Goal: Task Accomplishment & Management: Use online tool/utility

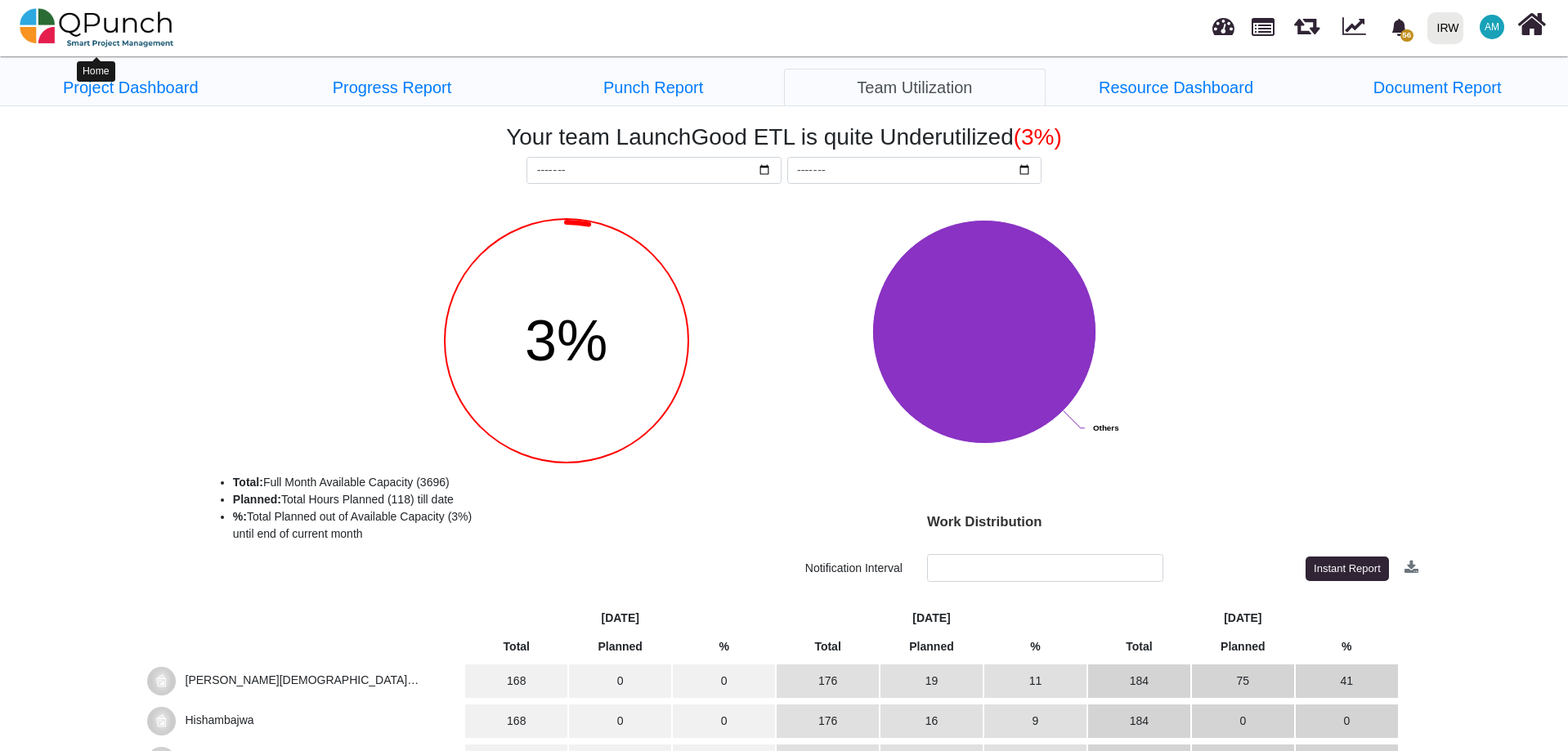
click at [120, 29] on img at bounding box center [97, 27] width 154 height 49
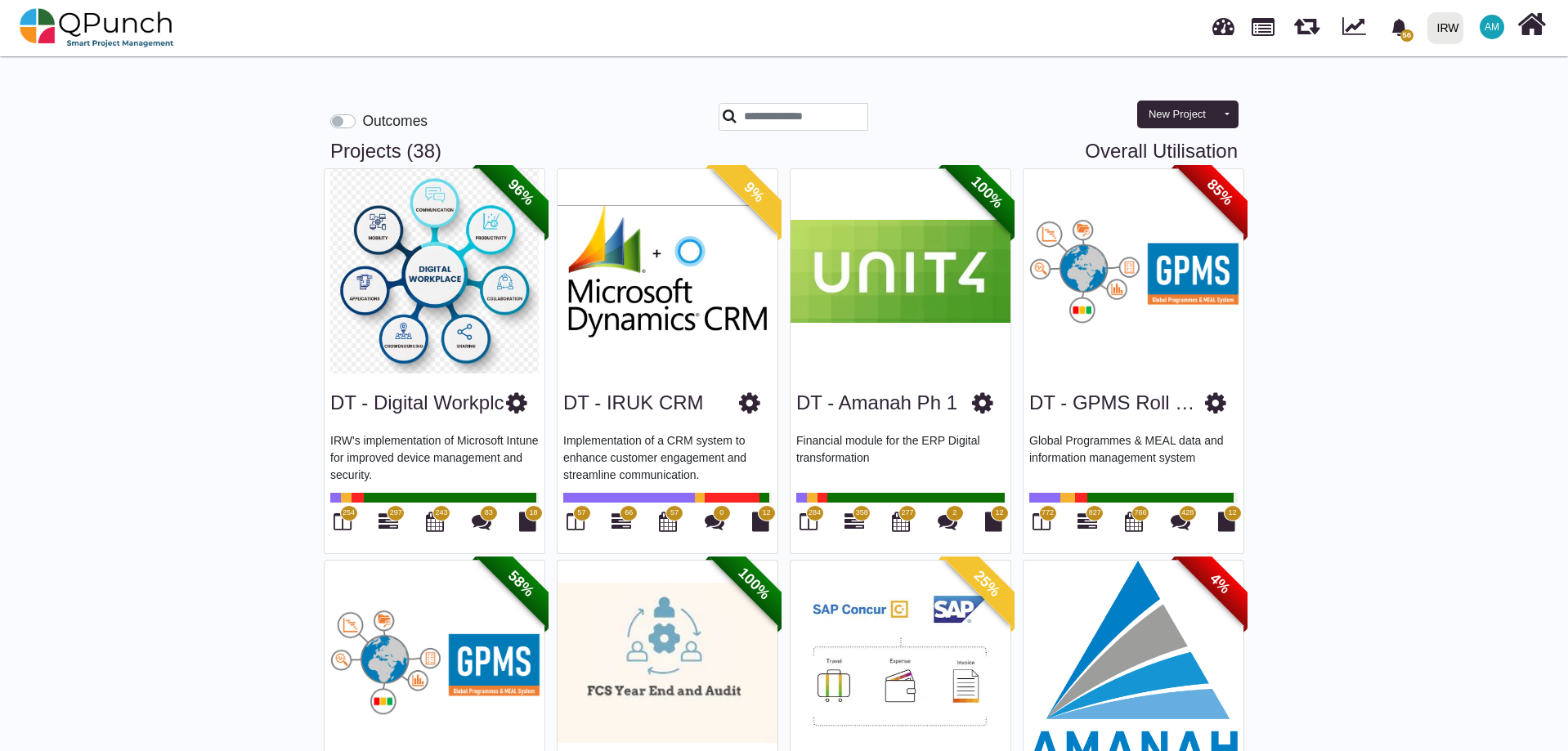
click at [1147, 150] on link "Overall Utilisation" at bounding box center [1161, 151] width 153 height 24
click at [1207, 152] on link "Overall Utilisation" at bounding box center [1161, 151] width 153 height 24
click at [1204, 152] on link "Overall Utilisation" at bounding box center [1161, 151] width 153 height 24
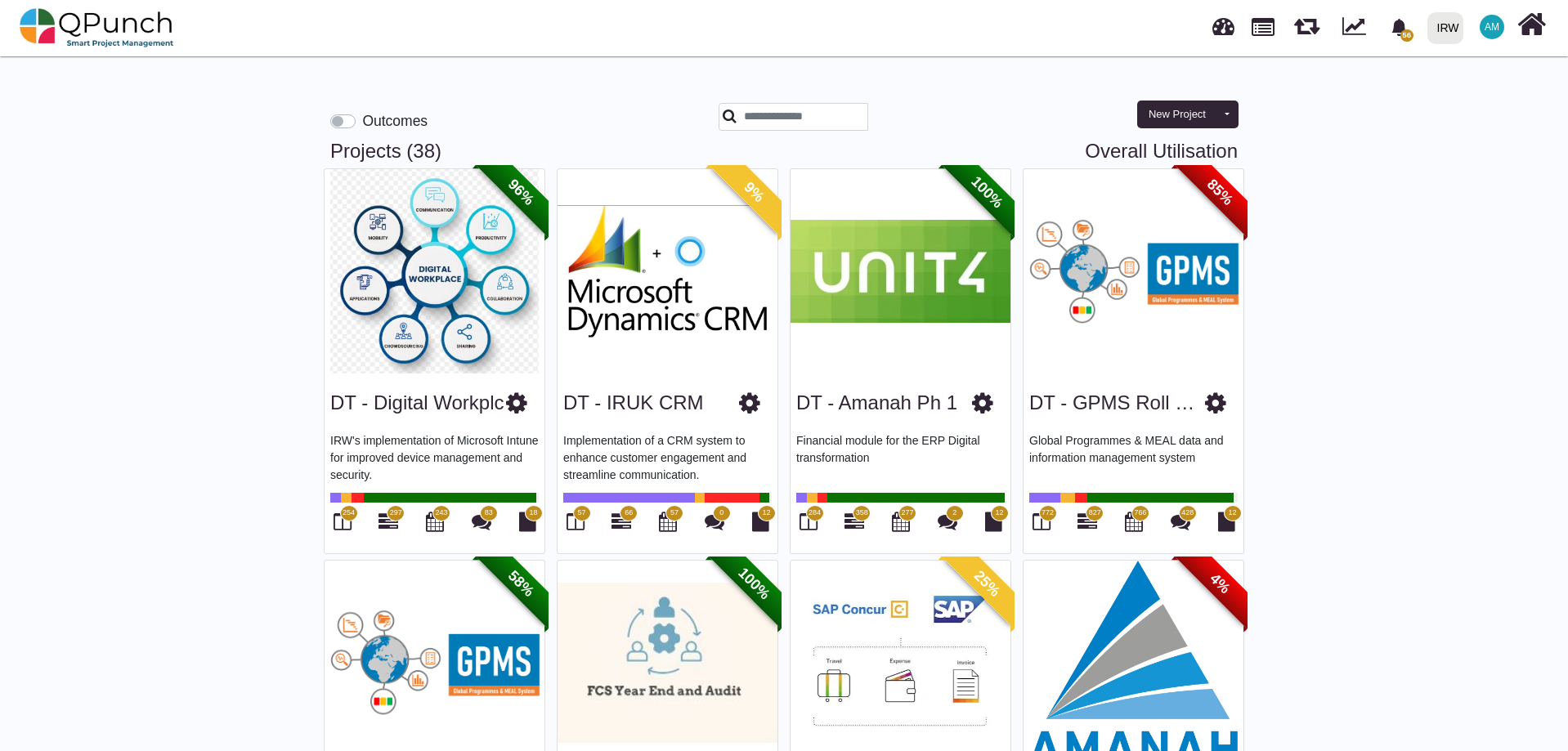
select select "**********"
click at [362, 126] on label "Outcomes" at bounding box center [394, 121] width 65 height 21
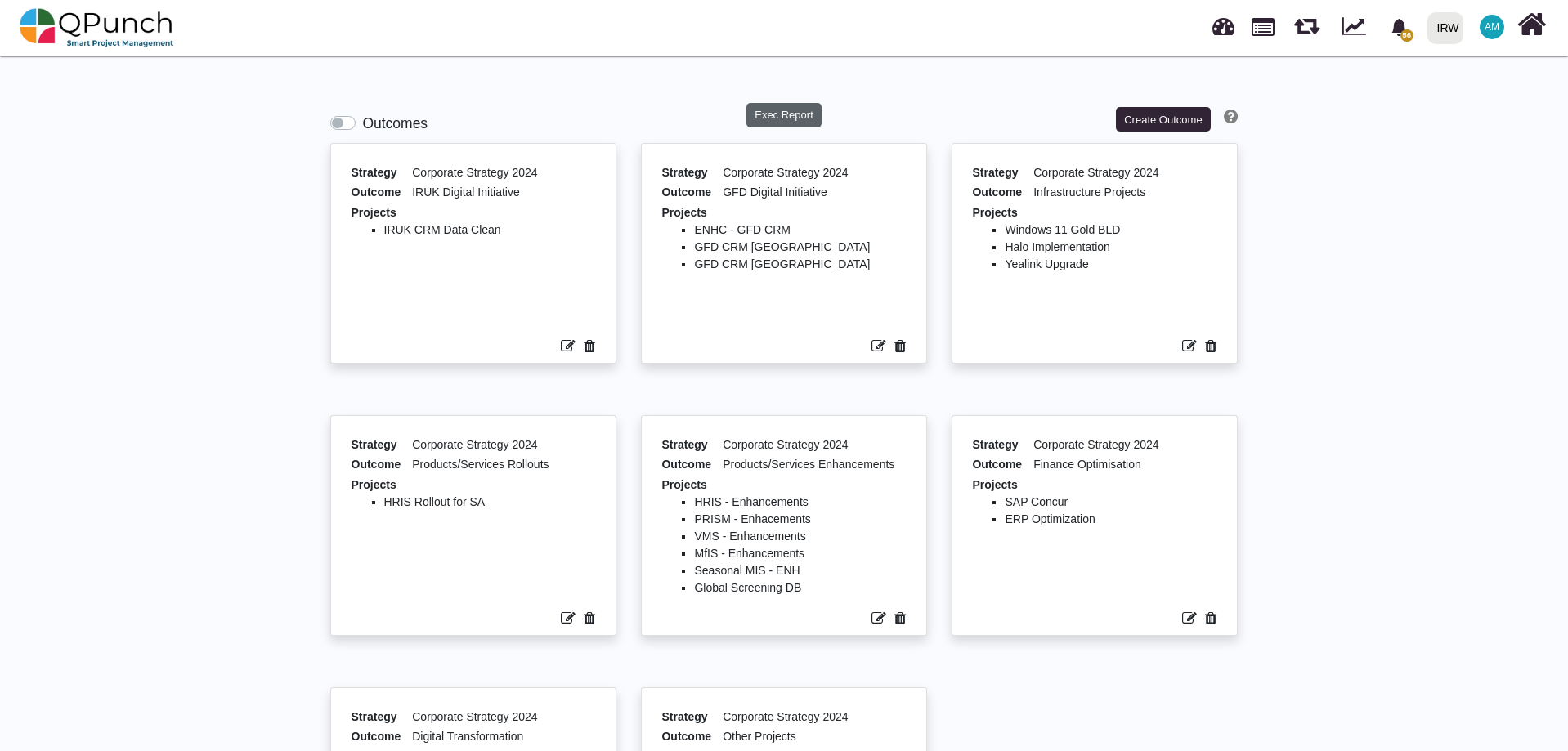
click at [792, 110] on button "Exec Report" at bounding box center [784, 116] width 76 height 25
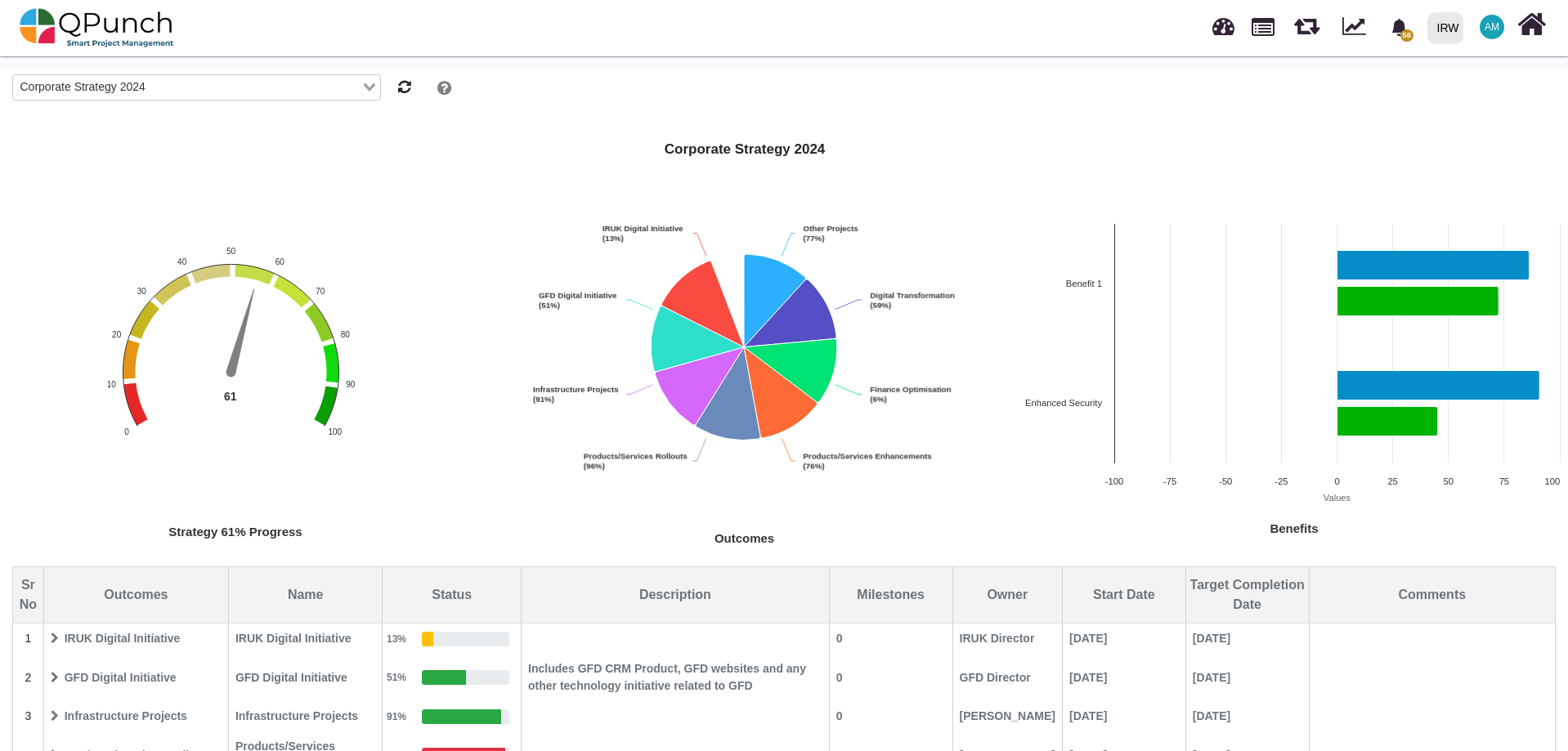
click at [166, 86] on input "Search for option" at bounding box center [254, 88] width 208 height 18
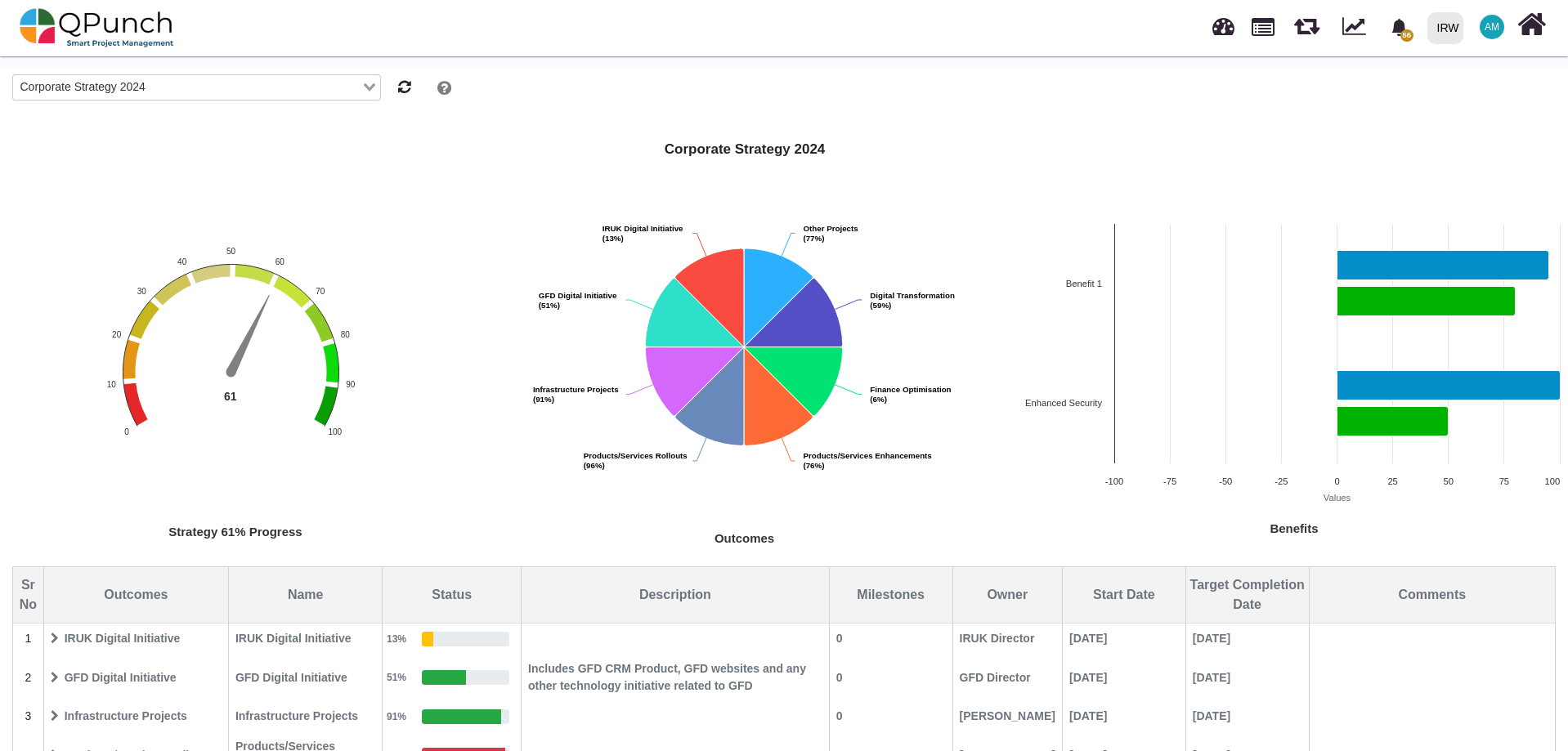
click at [447, 193] on div "Strategy 61% Progress Chart with 1 data point. The chart has 1 Y axis displayin…" at bounding box center [784, 525] width 1568 height 772
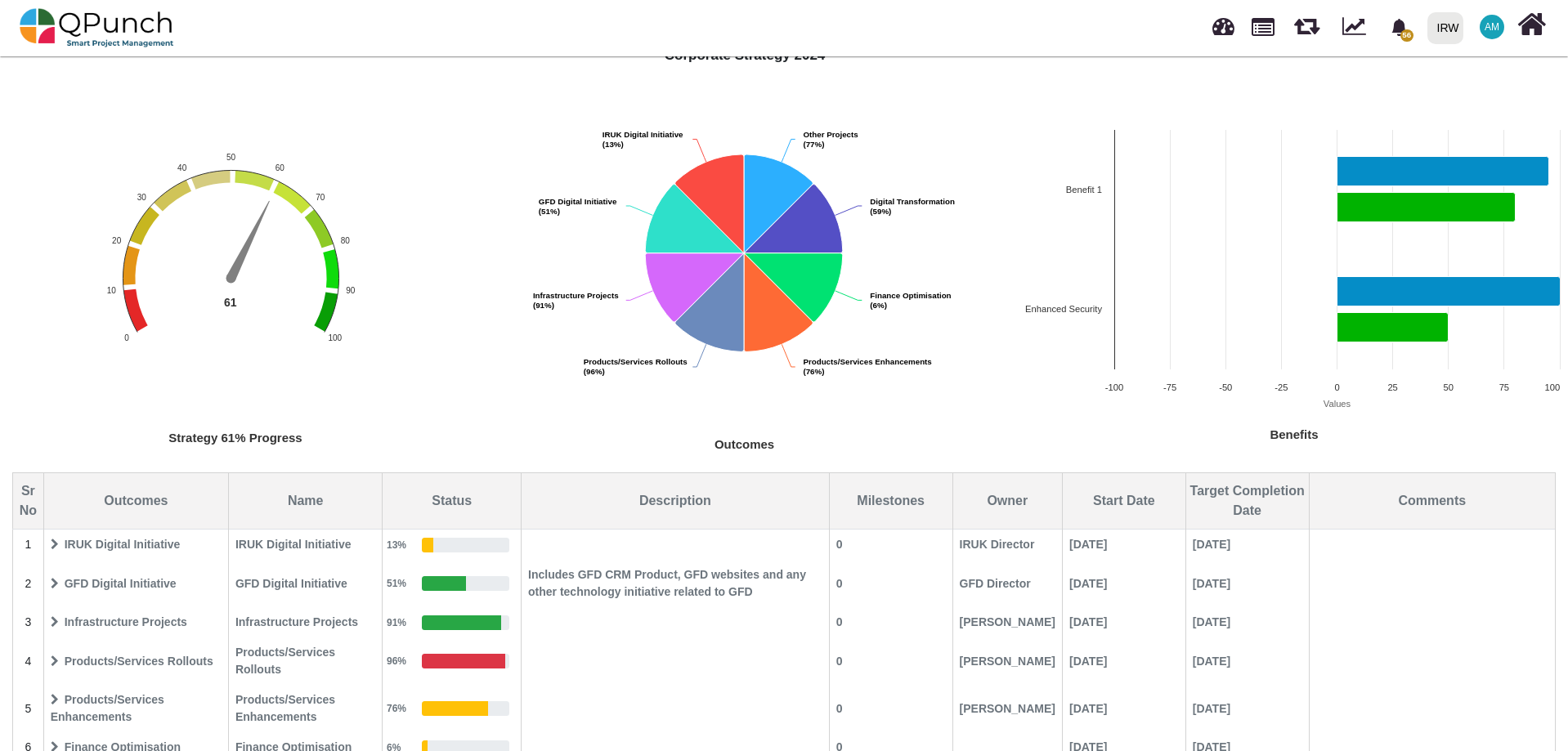
scroll to position [159, 0]
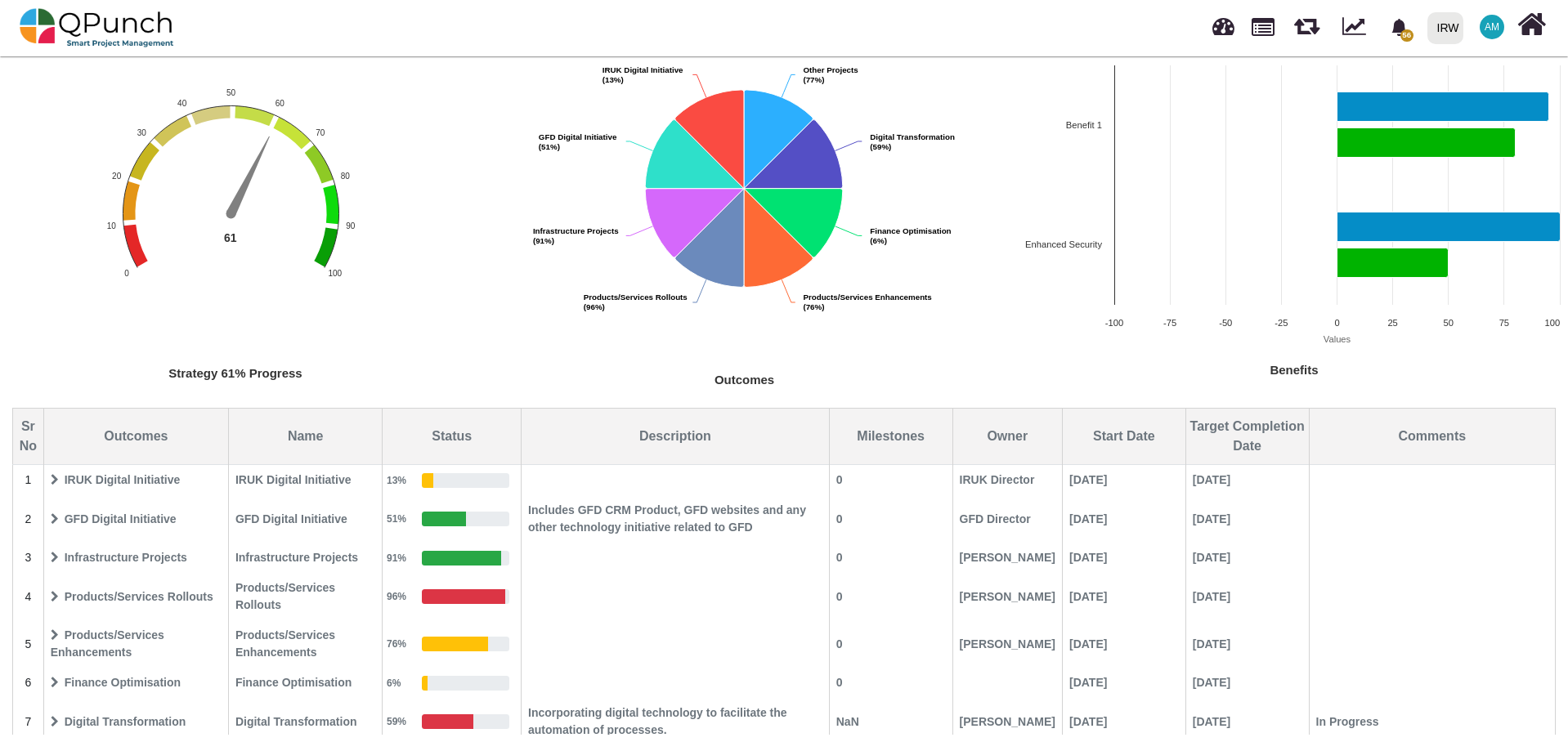
click at [56, 520] on icon at bounding box center [55, 519] width 8 height 12
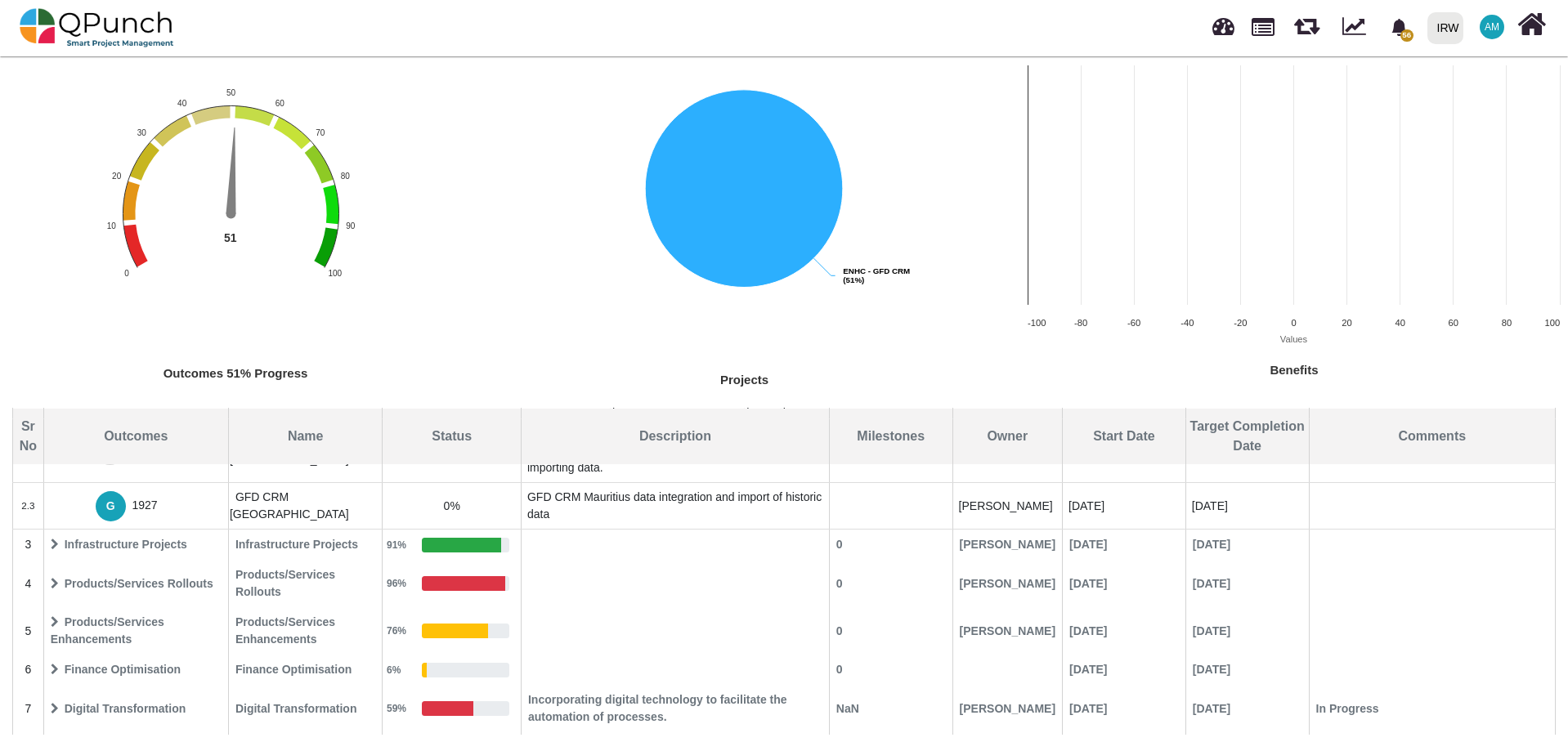
scroll to position [388, 0]
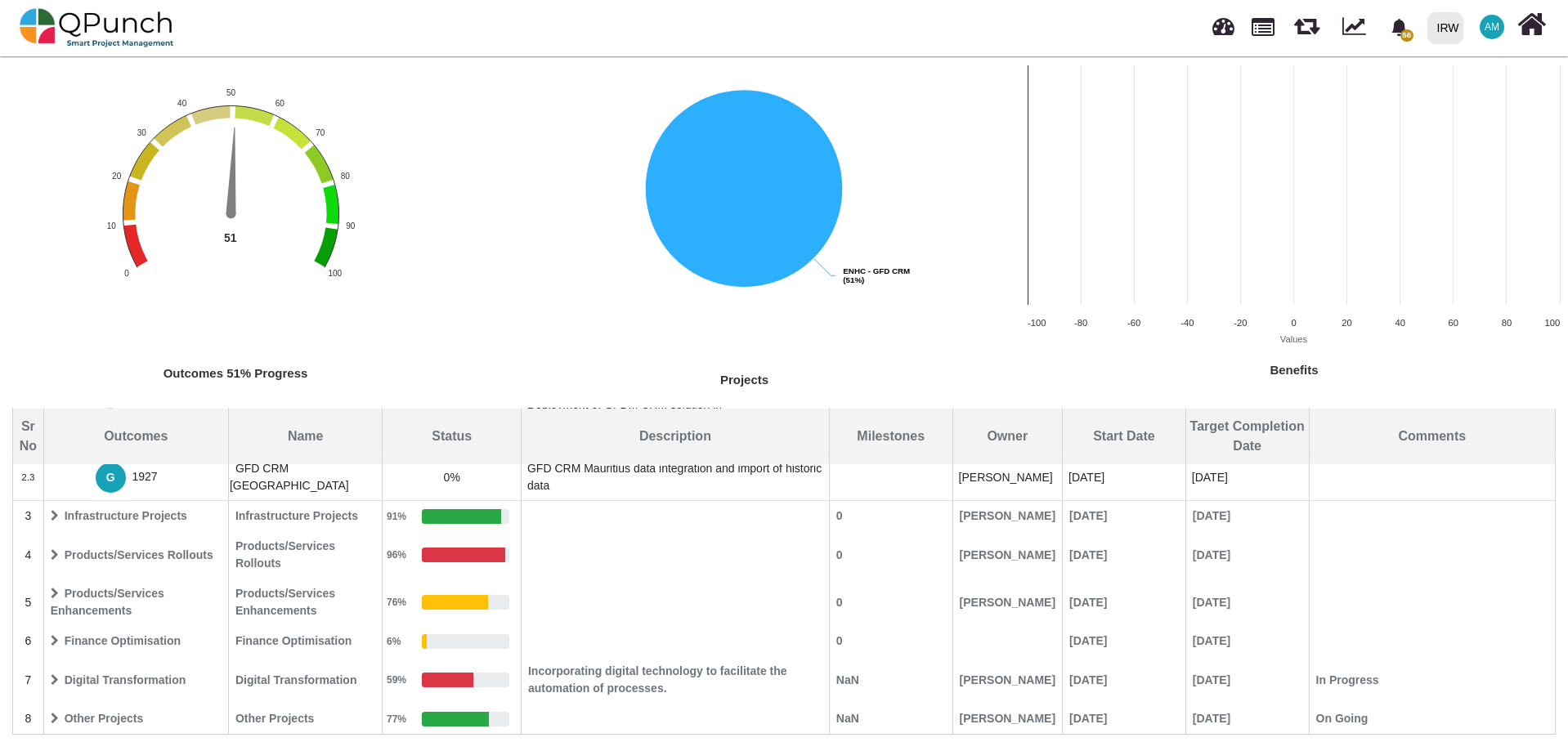
click at [52, 588] on icon at bounding box center [55, 593] width 8 height 12
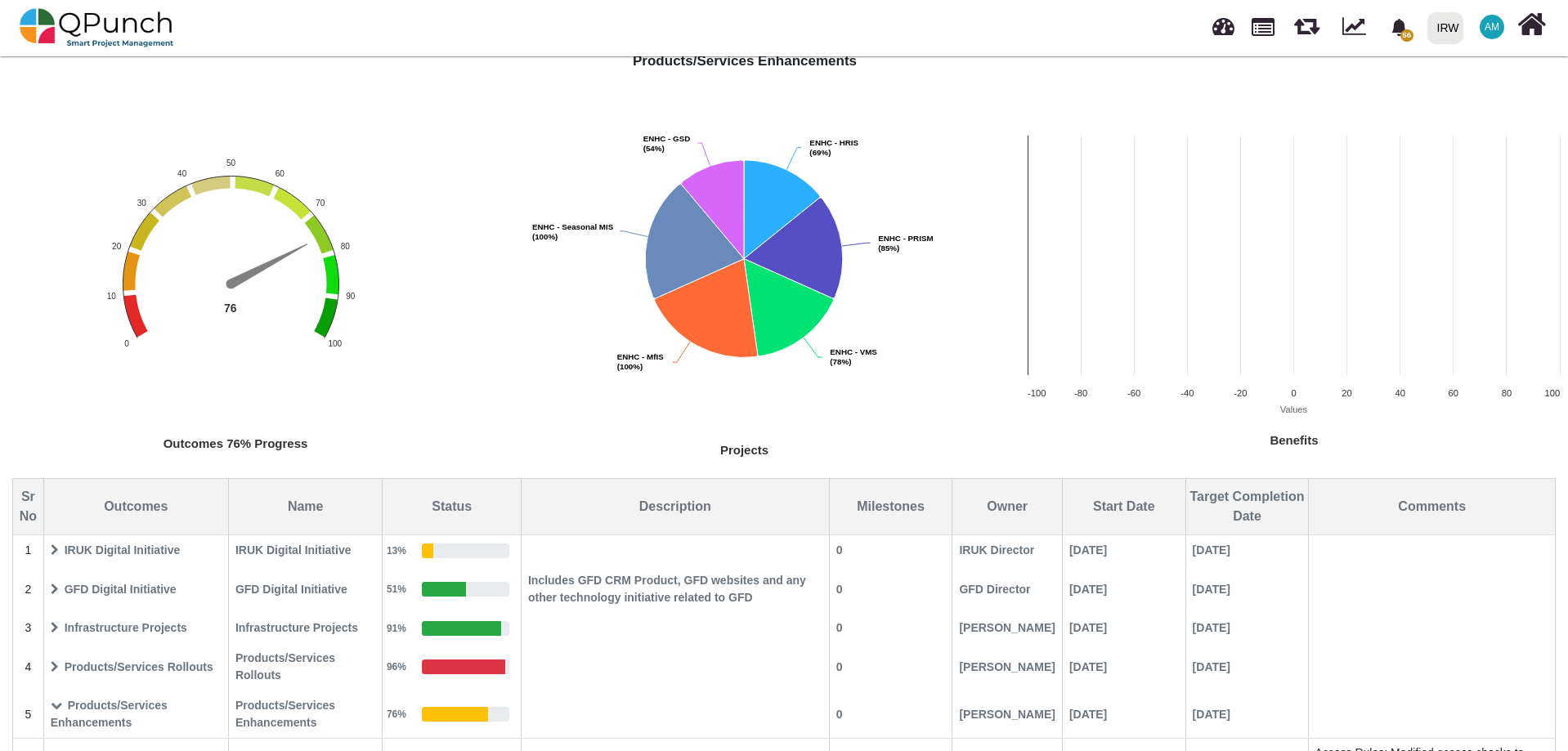
scroll to position [0, 0]
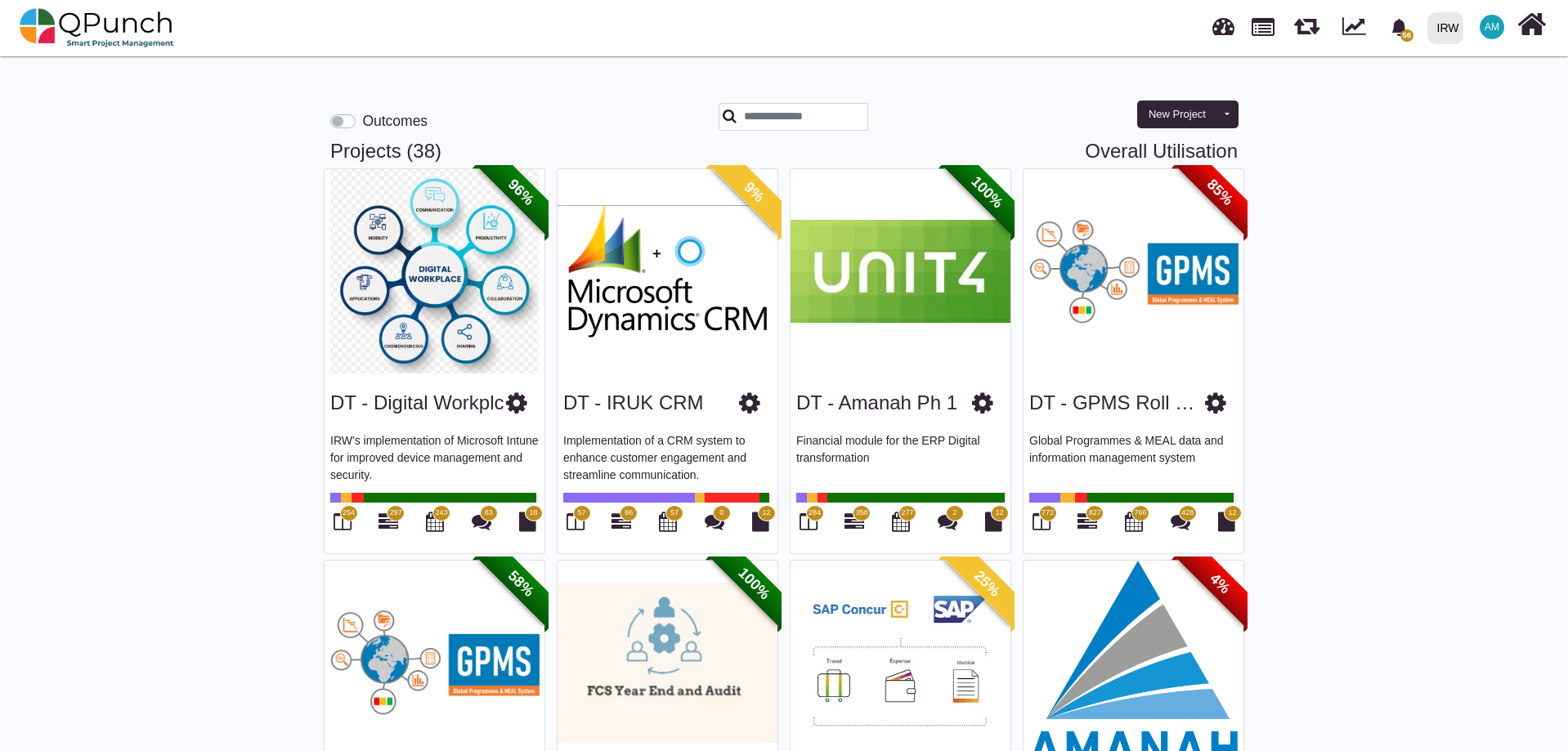
click at [362, 125] on label "Outcomes" at bounding box center [394, 121] width 65 height 21
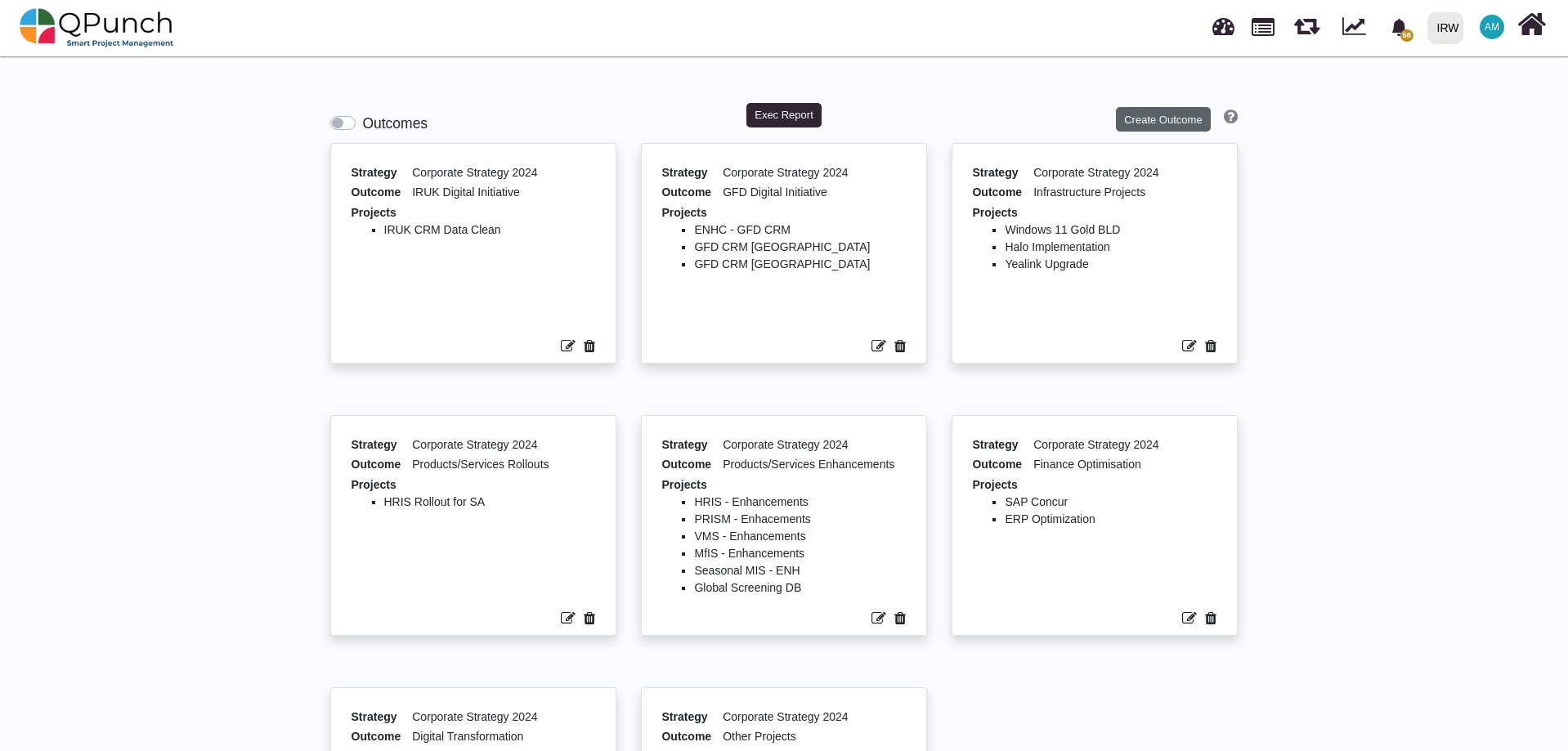
click at [1176, 121] on button "Create Outcome" at bounding box center [1163, 120] width 95 height 25
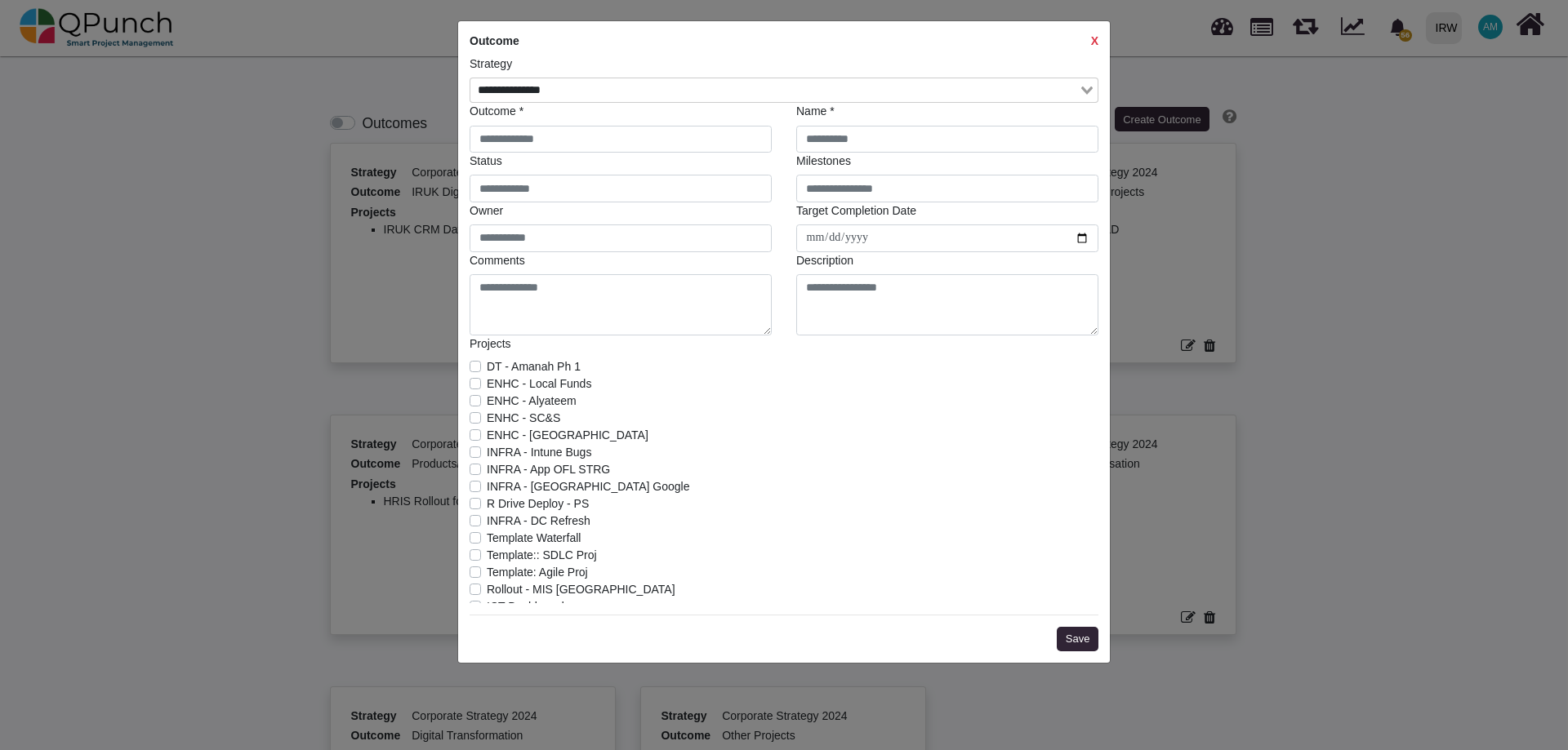
click at [1093, 40] on strong "X" at bounding box center [1094, 41] width 7 height 13
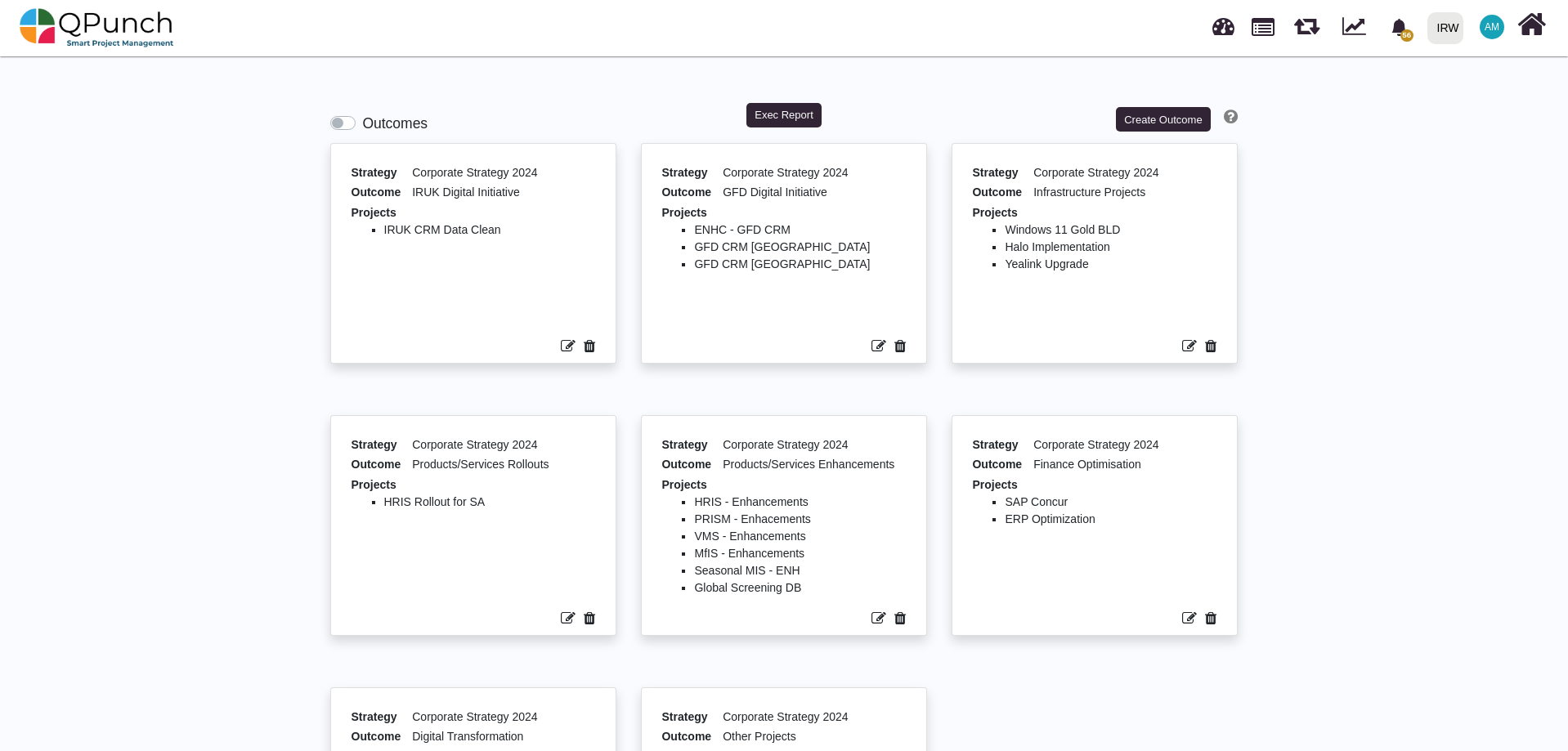
click at [1430, 410] on div "Outcomes Exec Report Create Outcome Strategy Corporate Strategy 2024 Outcome IR…" at bounding box center [784, 506] width 1568 height 907
click at [1165, 116] on button "Create Outcome" at bounding box center [1163, 120] width 95 height 25
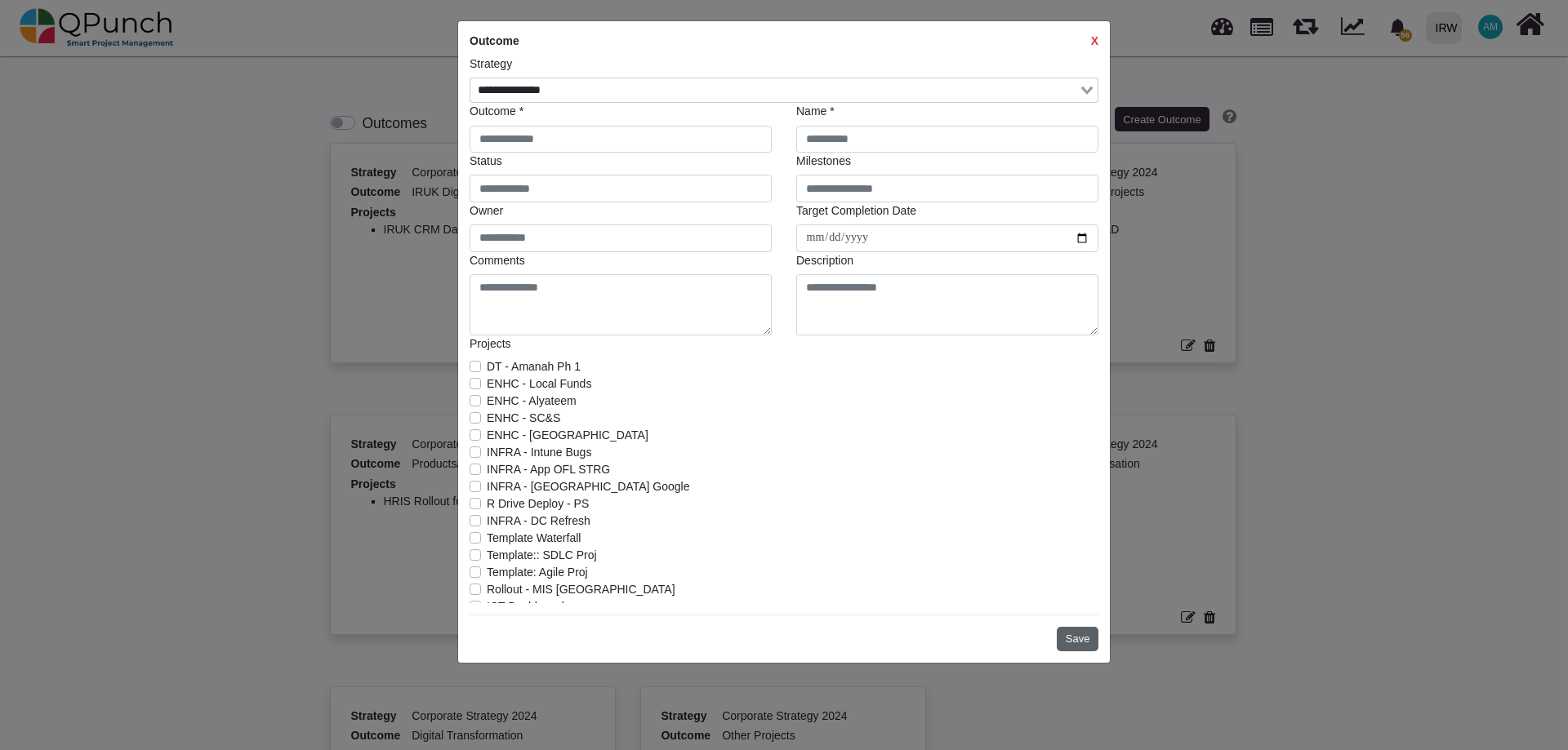
click at [1089, 638] on button "Save" at bounding box center [1077, 639] width 41 height 25
click at [1097, 39] on strong "X" at bounding box center [1094, 41] width 7 height 13
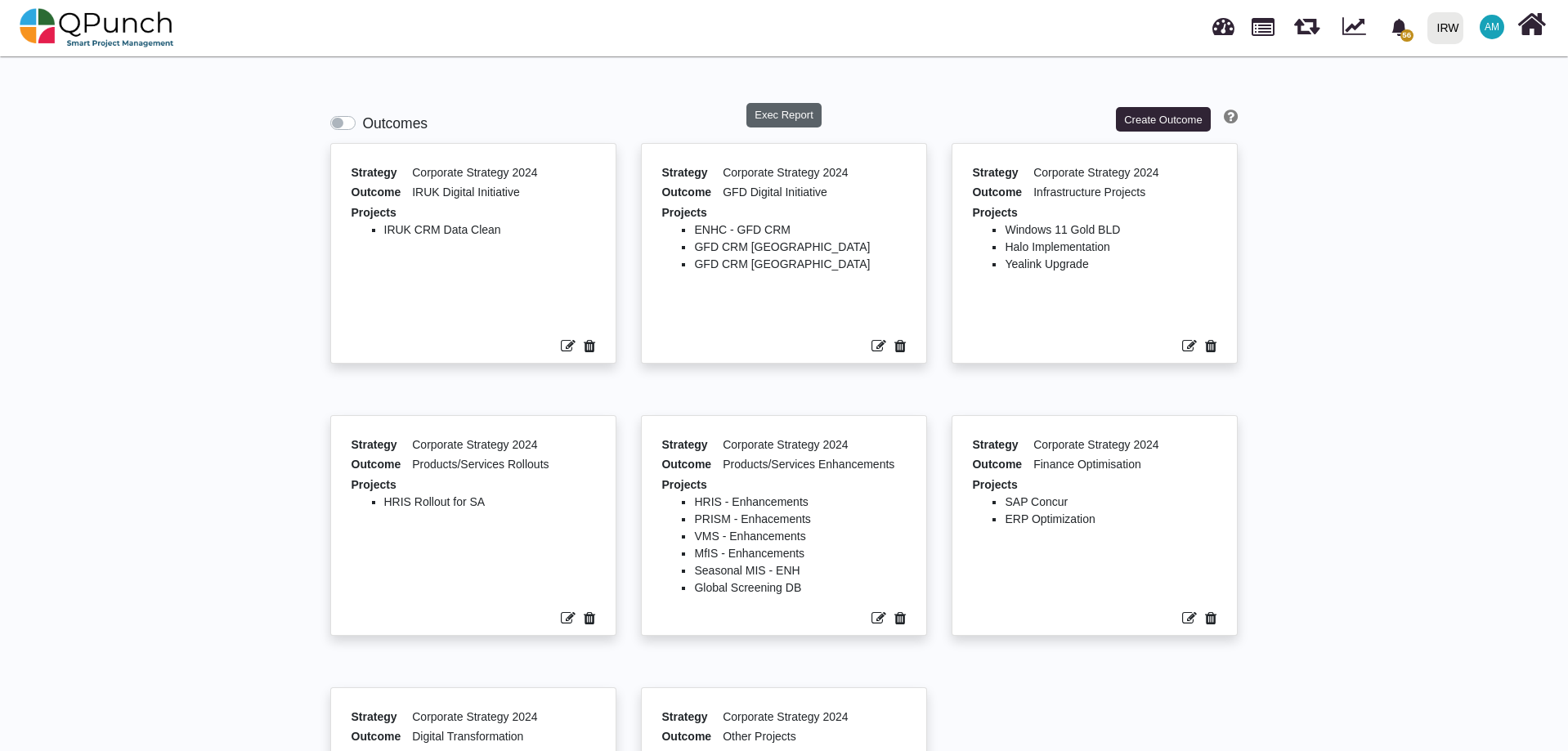
click at [785, 113] on button "Exec Report" at bounding box center [784, 116] width 76 height 25
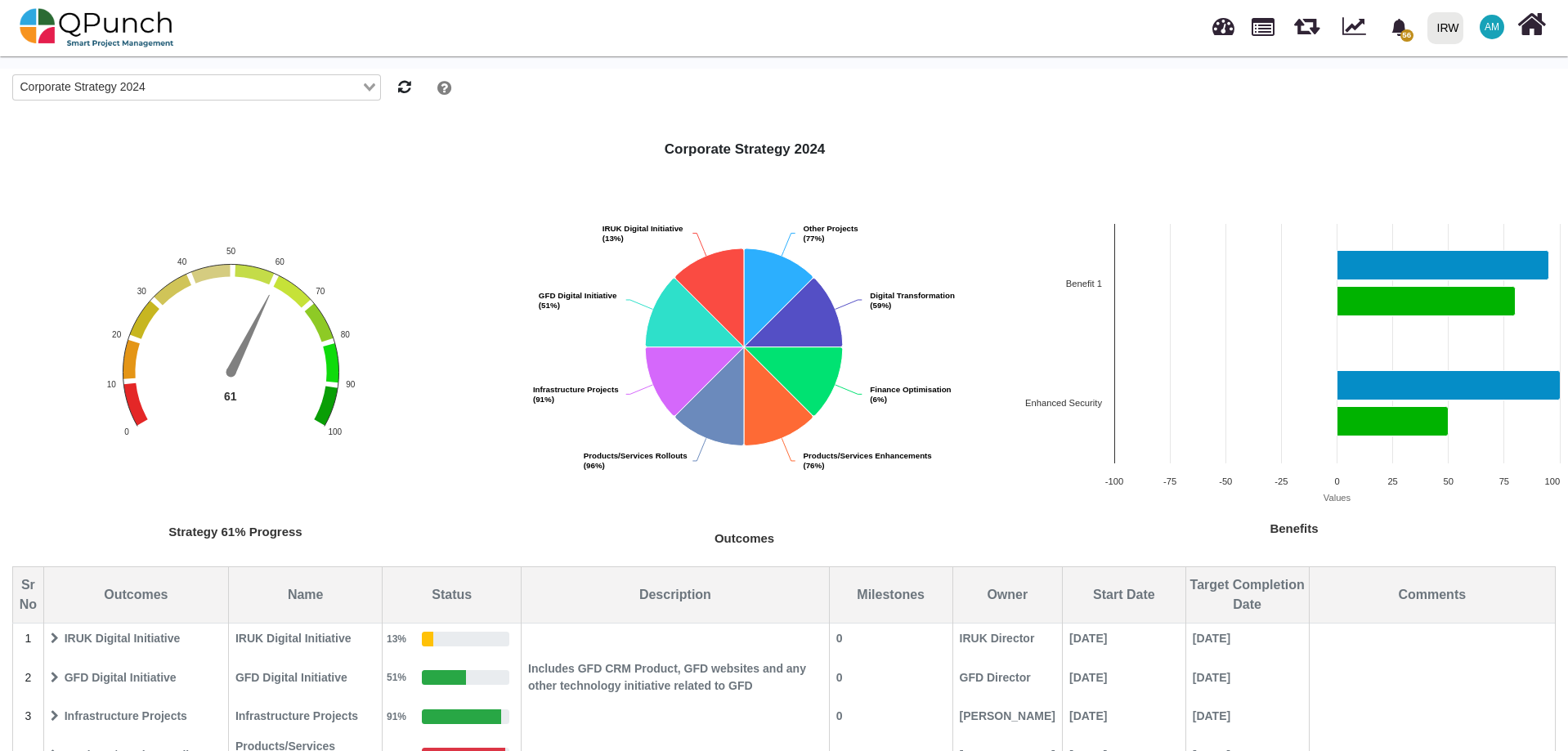
click at [1152, 47] on div "56 Notification Clear Download Data from Launch Good Platform [GEOGRAPHIC_DATA]…" at bounding box center [1122, 27] width 853 height 54
click at [1088, 116] on div "Corporate Strategy 2024 Loading... Strategy 61% Progress Chart with 1 data poin…" at bounding box center [784, 489] width 1568 height 842
click at [1086, 102] on div at bounding box center [1004, 87] width 1105 height 36
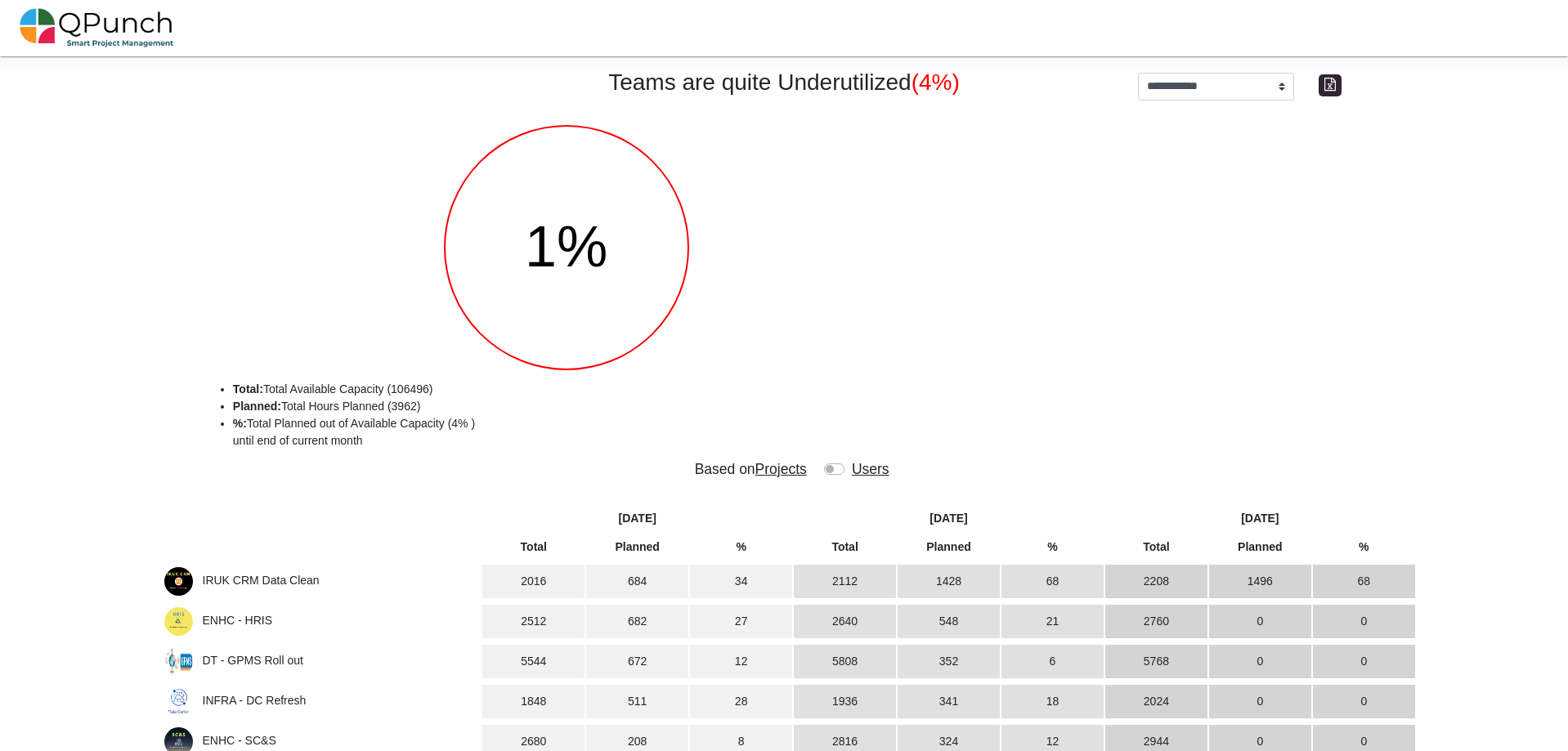
select select "**********"
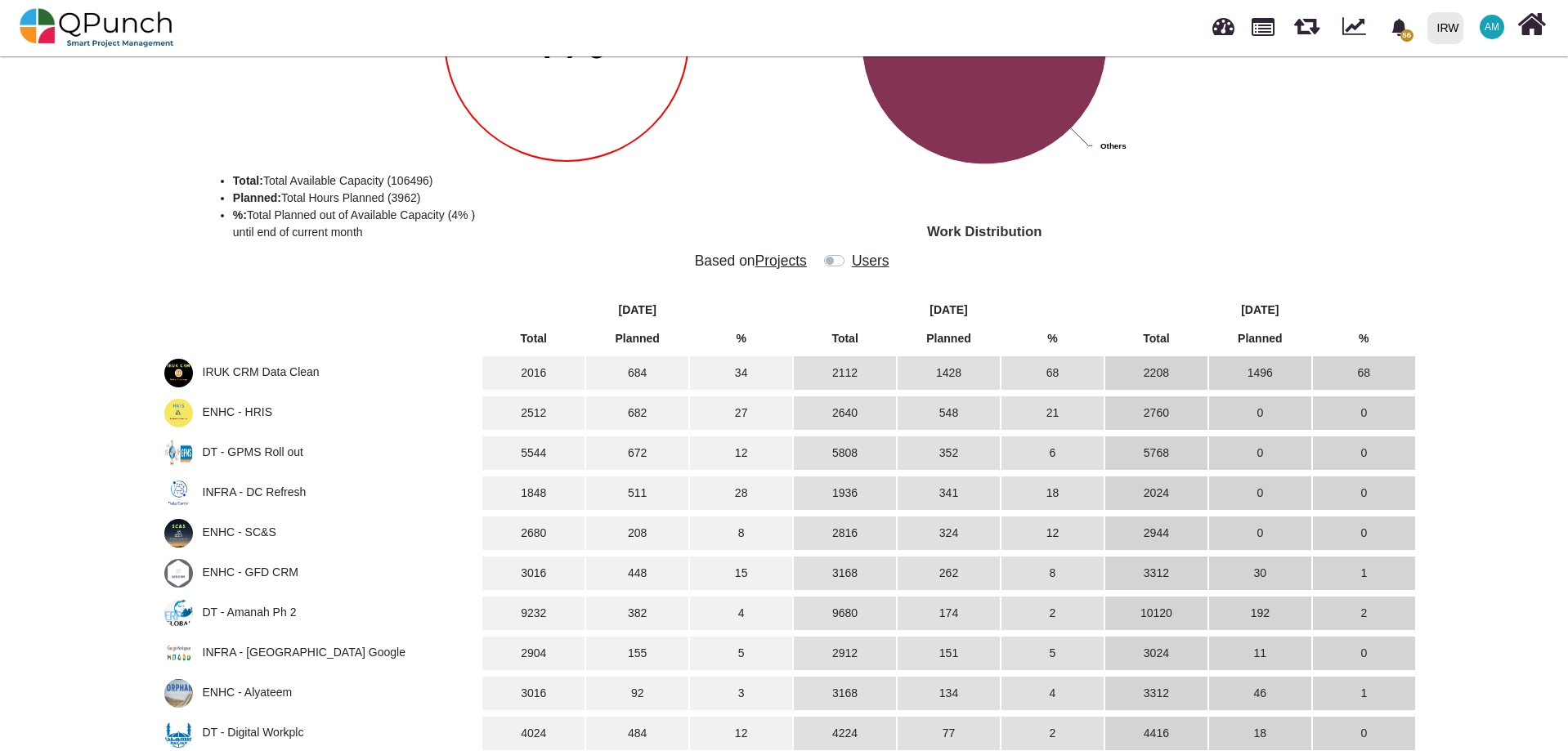
scroll to position [245, 0]
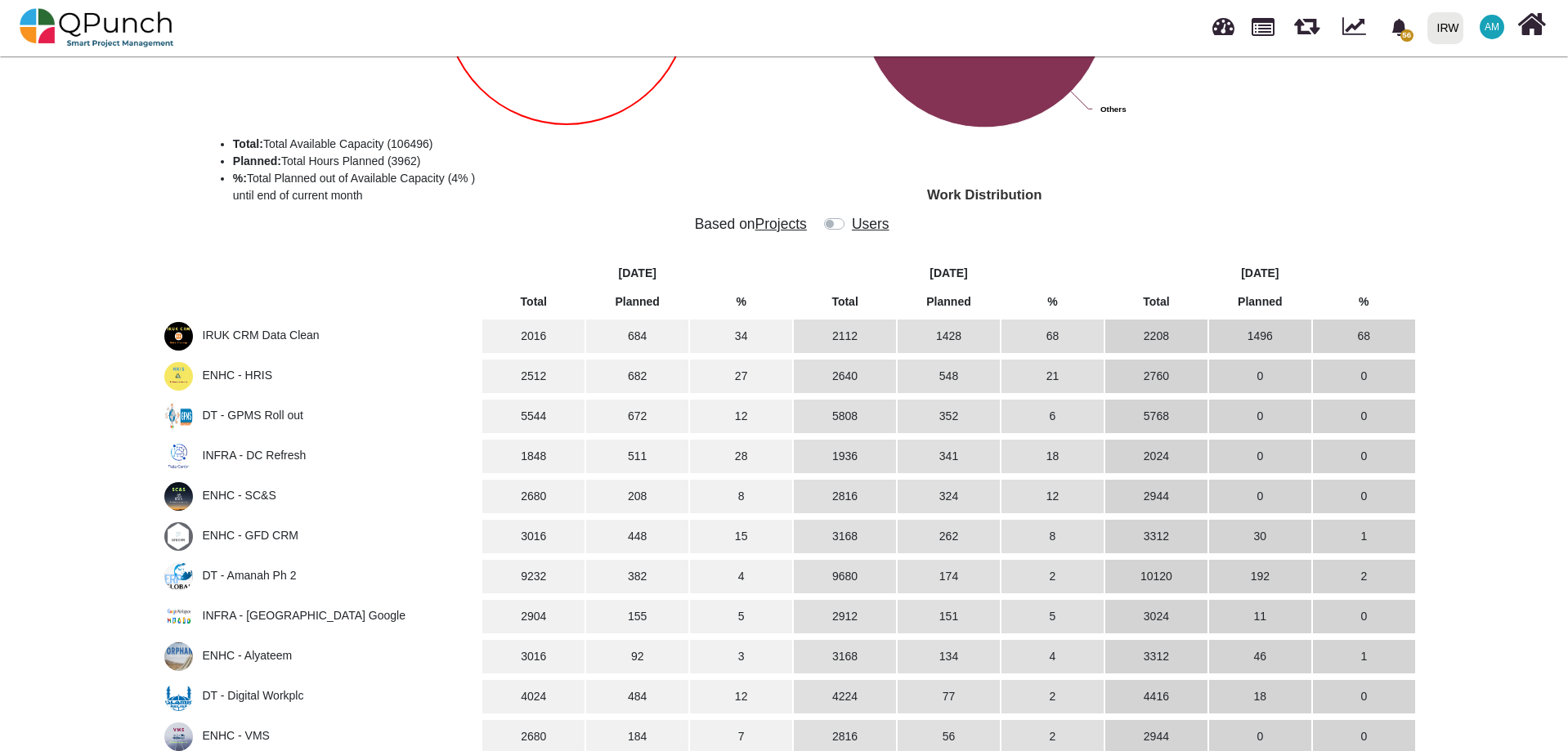
click at [321, 339] on span "IRUK CRM Data Clean" at bounding box center [321, 336] width 314 height 29
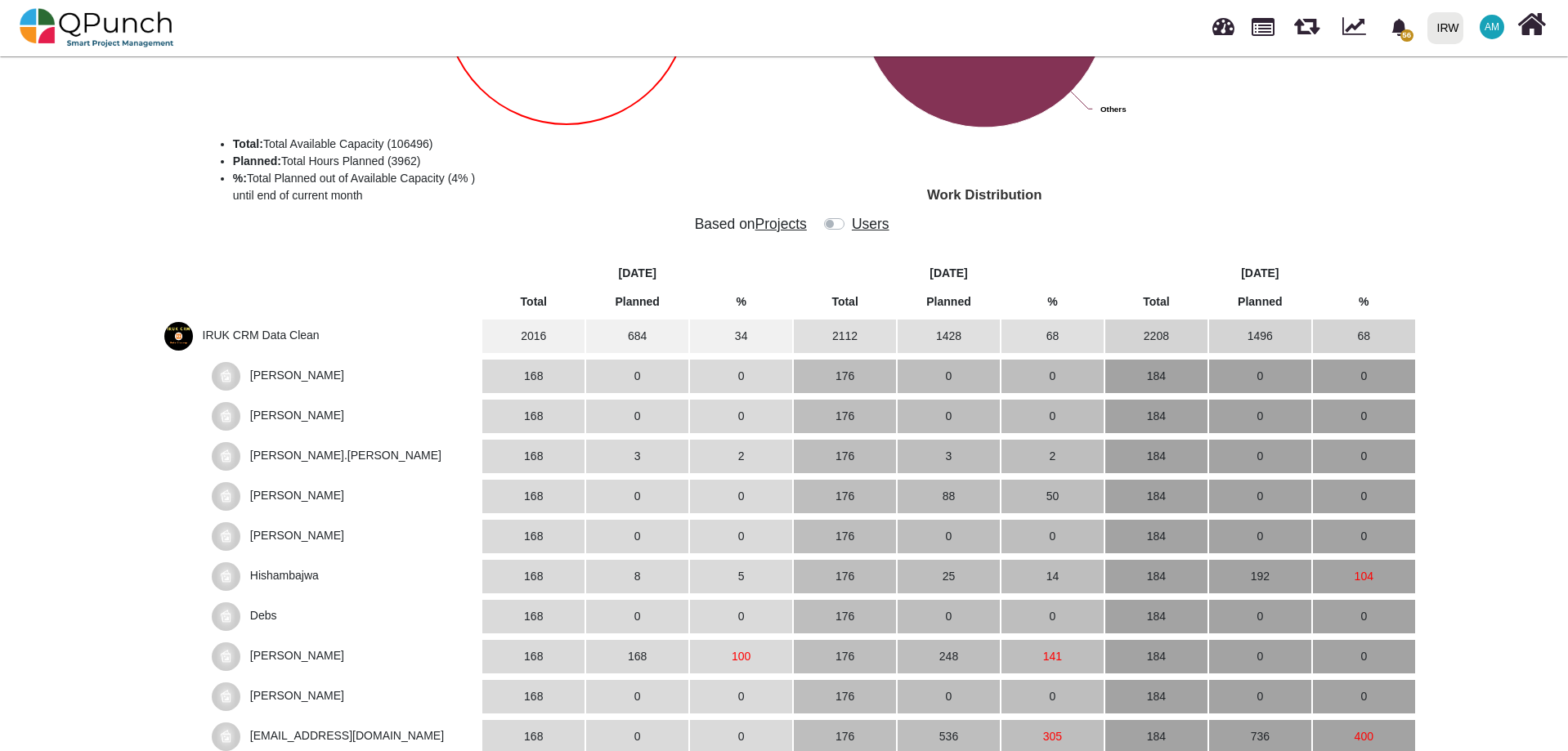
click at [316, 338] on span "IRUK CRM Data Clean" at bounding box center [321, 336] width 314 height 29
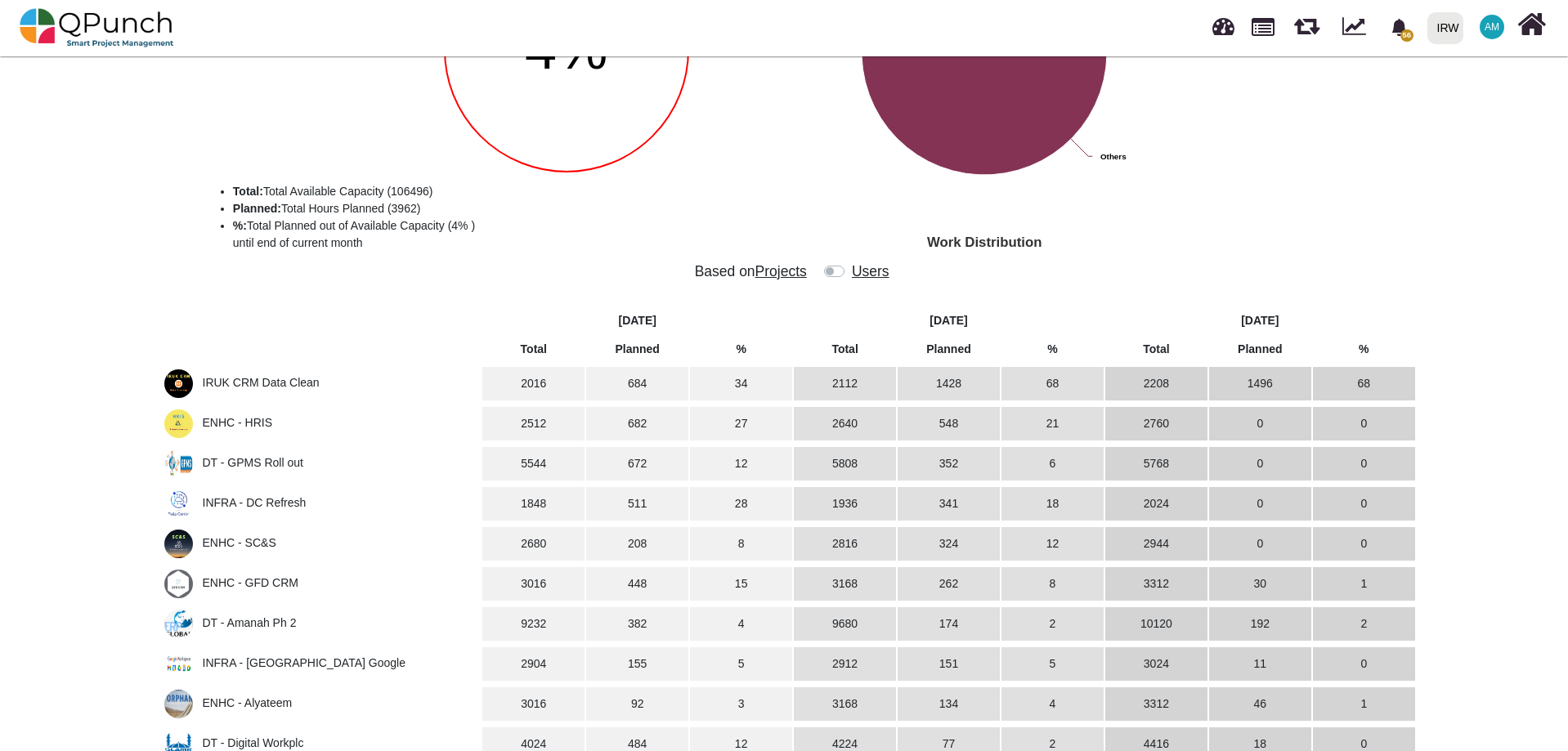
scroll to position [0, 0]
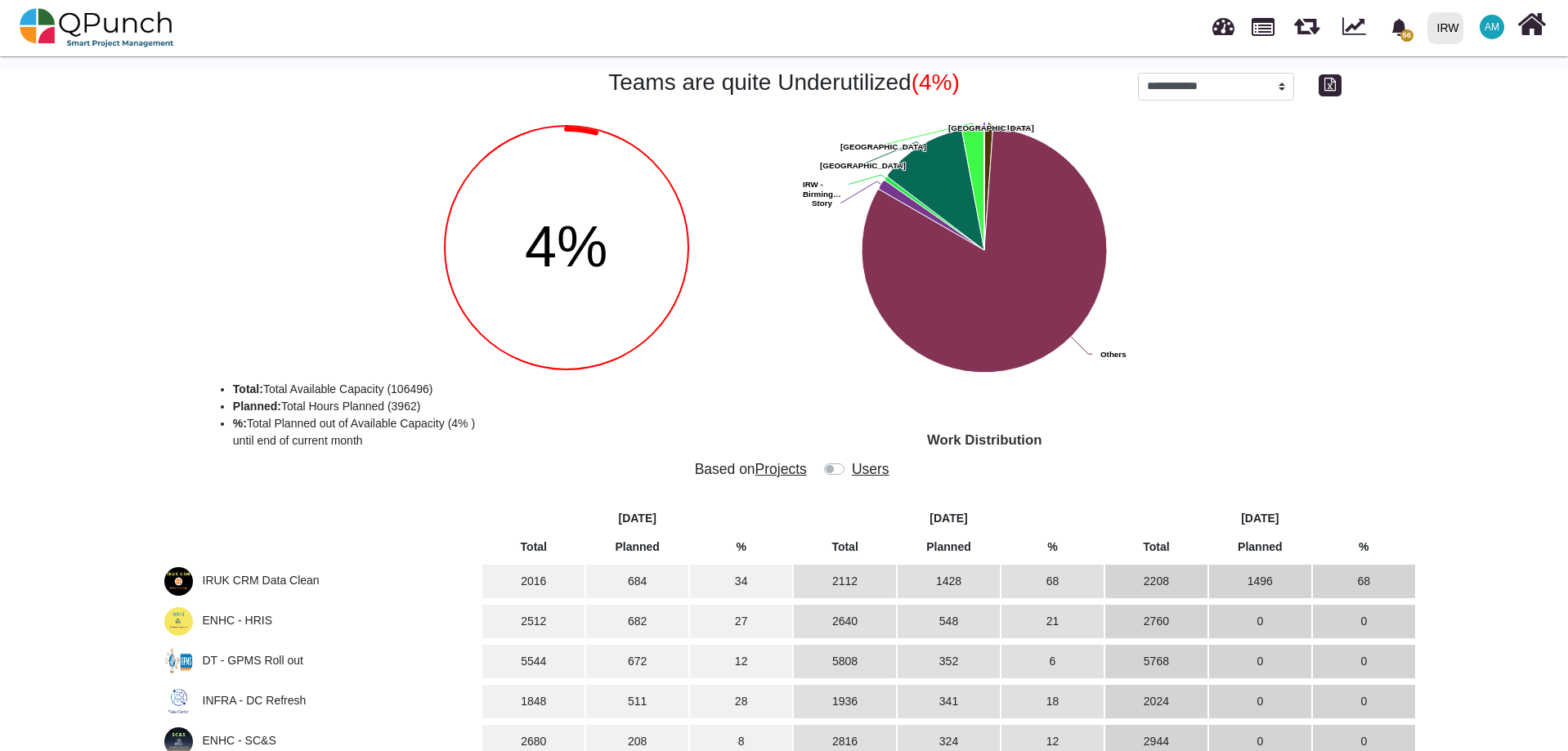
click at [850, 461] on label at bounding box center [850, 461] width 0 height 0
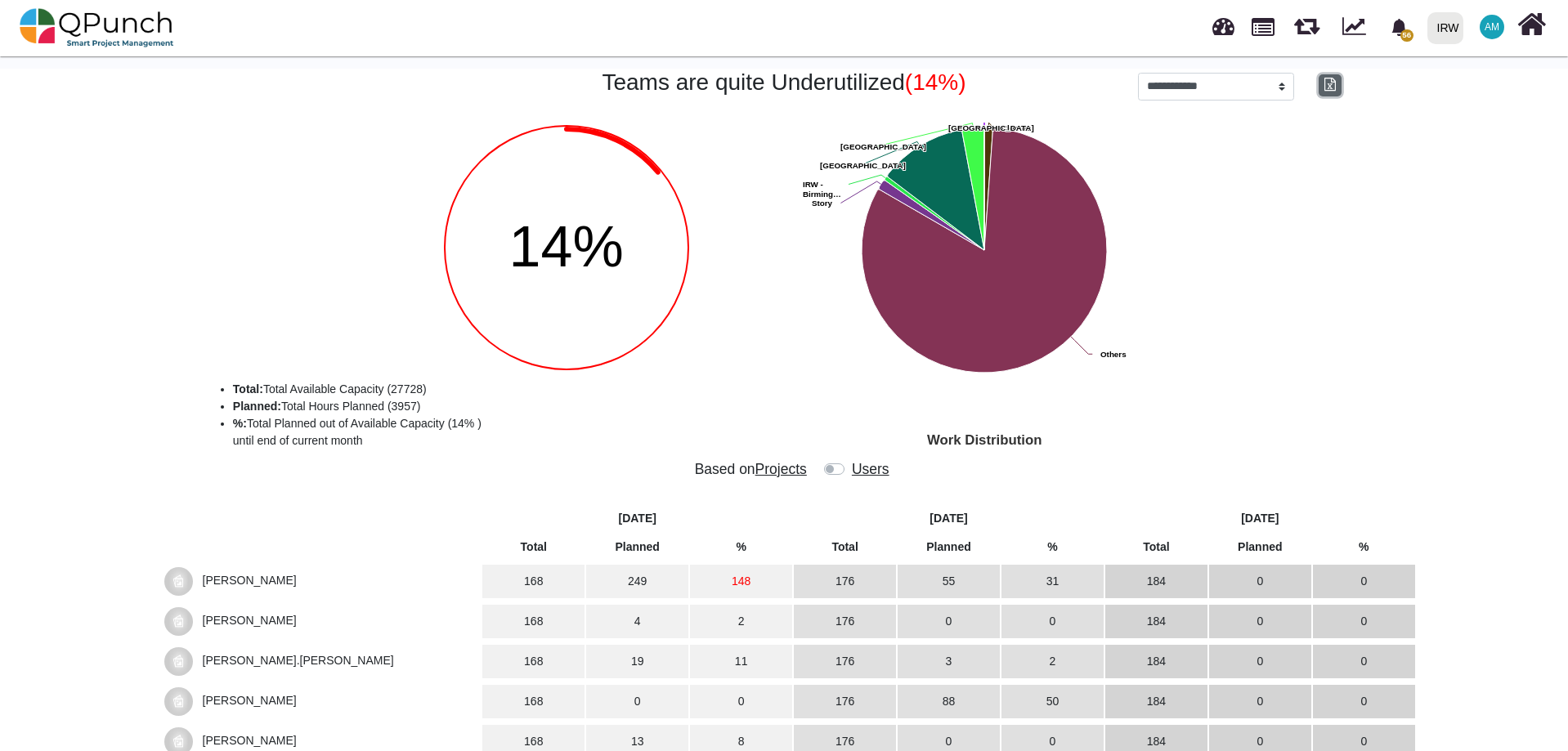
click at [1338, 88] on button "button" at bounding box center [1330, 85] width 23 height 22
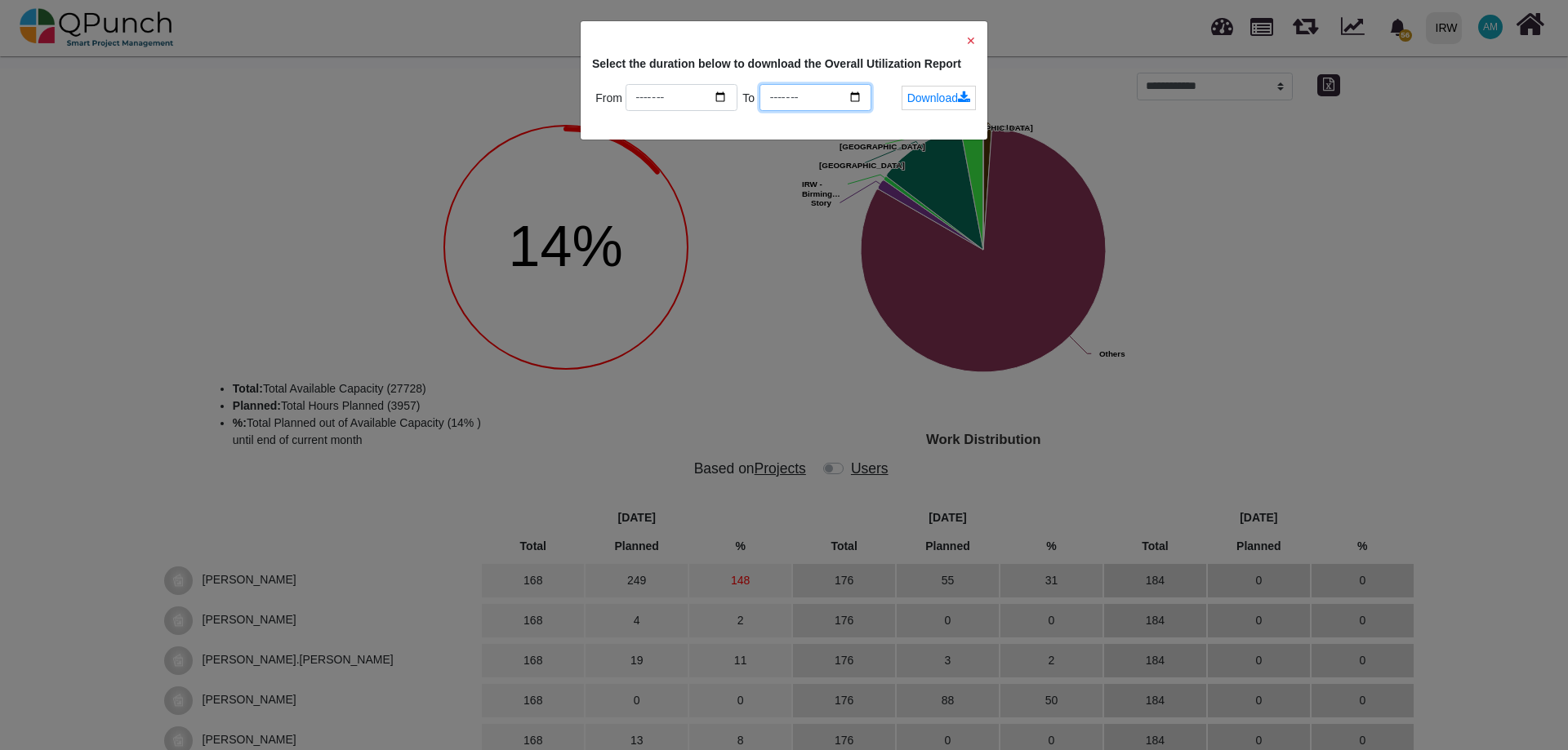
click at [871, 93] on input "*******" at bounding box center [815, 98] width 112 height 28
click at [871, 95] on input "*******" at bounding box center [815, 98] width 112 height 28
click at [937, 97] on link "Download" at bounding box center [938, 98] width 74 height 25
click at [973, 47] on span "✕" at bounding box center [971, 41] width 10 height 13
type input "*******"
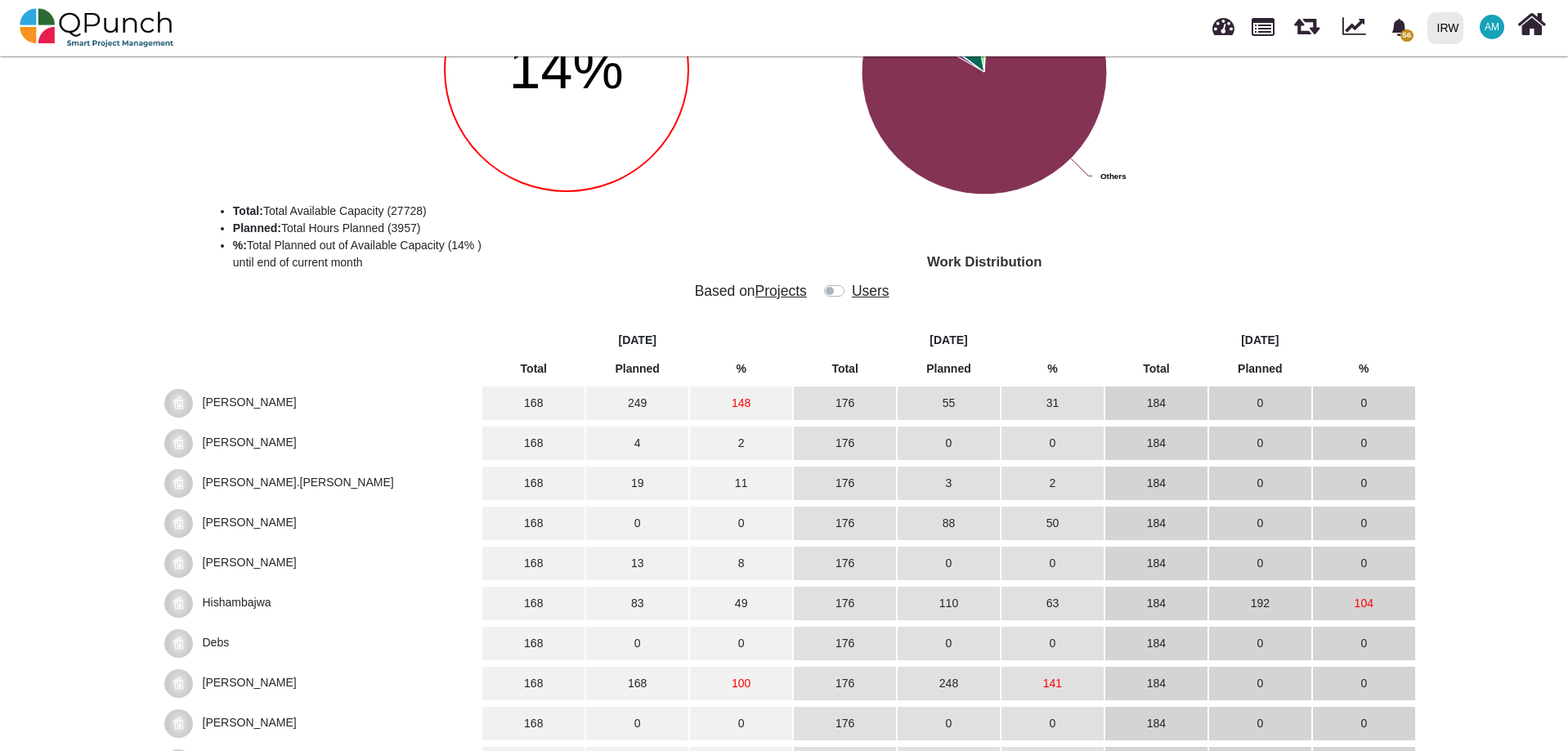
scroll to position [164, 0]
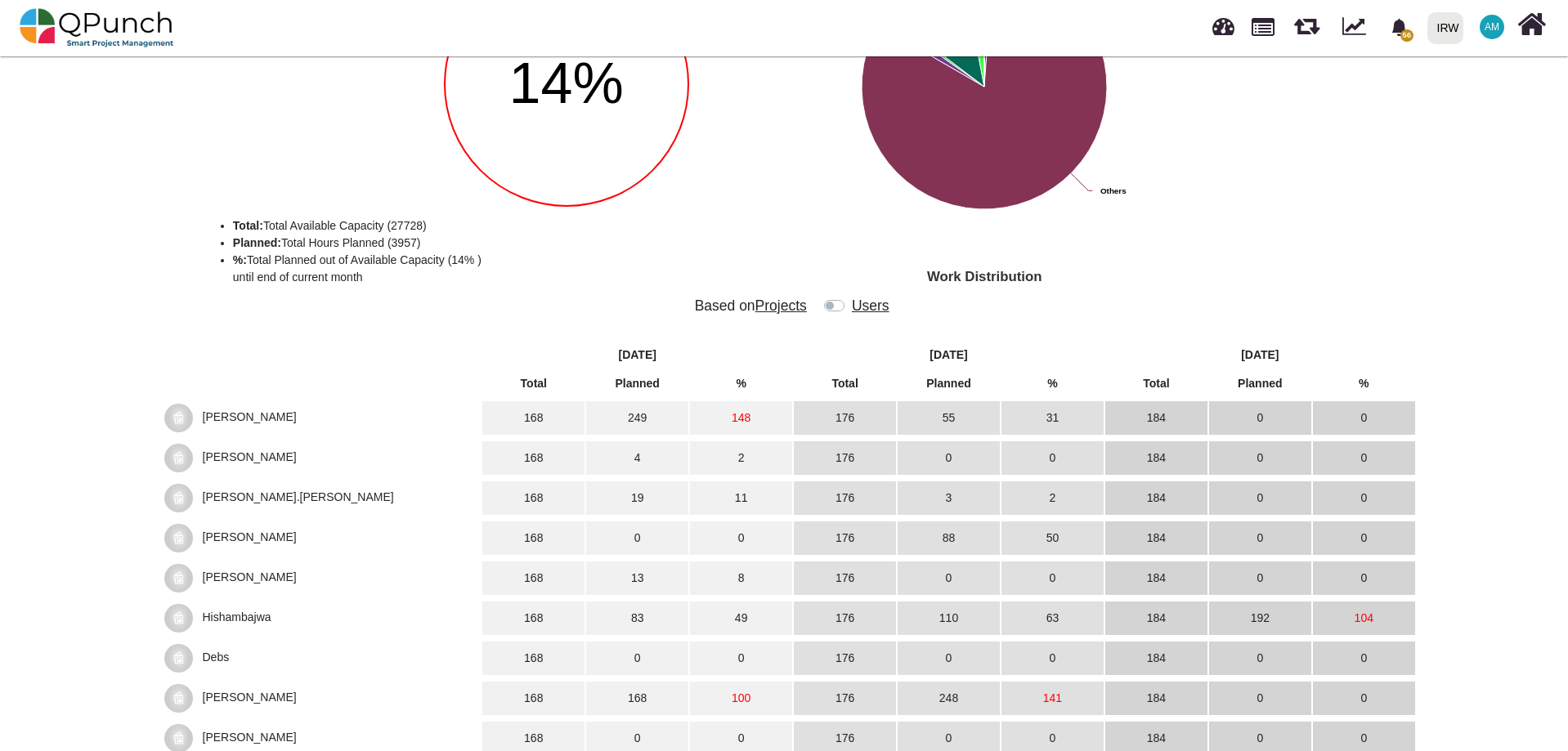
drag, startPoint x: 276, startPoint y: 226, endPoint x: 442, endPoint y: 220, distance: 166.1
click at [442, 220] on li "Total: Total Available Capacity (27728)" at bounding box center [530, 226] width 596 height 17
click at [485, 259] on li "%: Total Planned out of Available Capacity (14% ) until end of current month" at bounding box center [530, 269] width 596 height 35
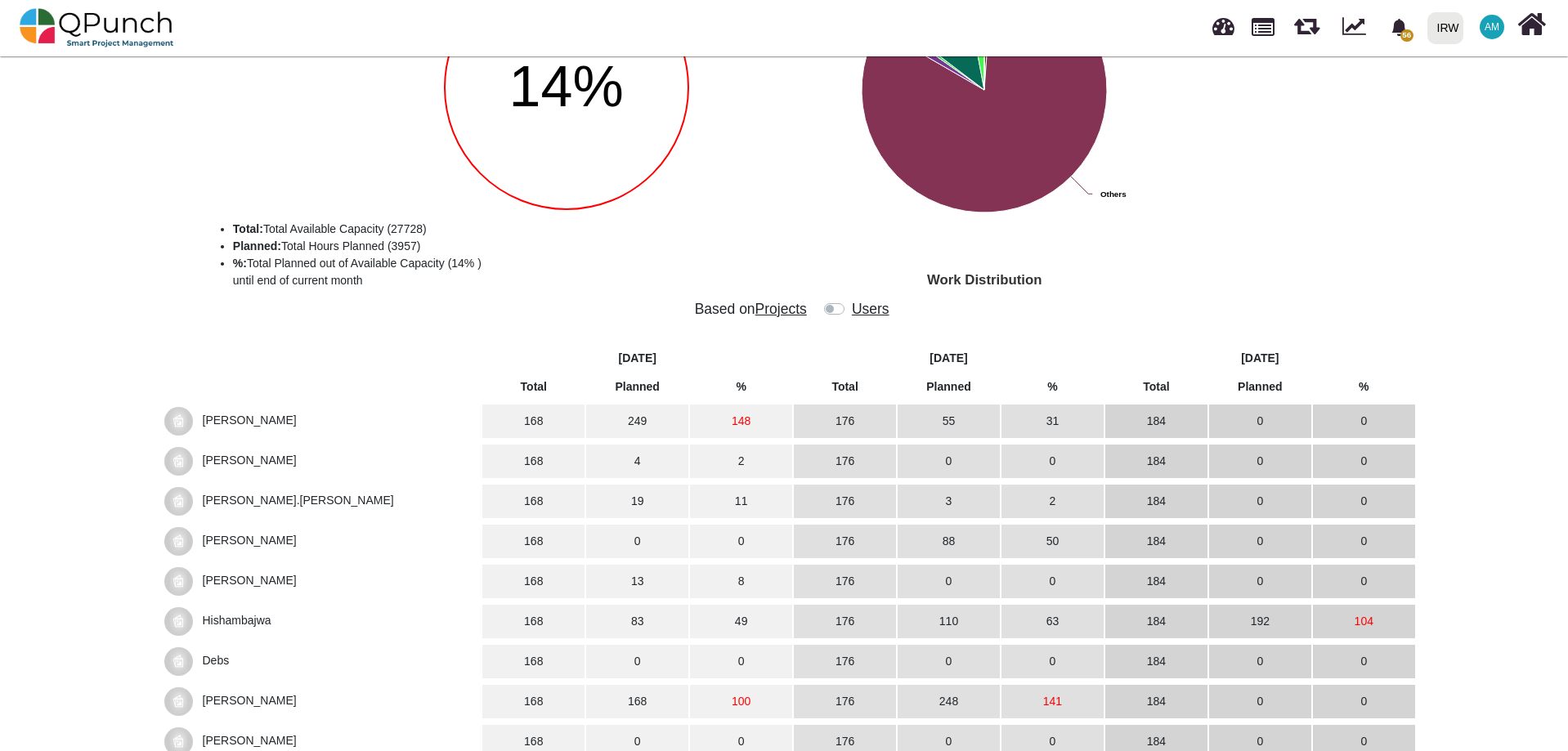
scroll to position [0, 0]
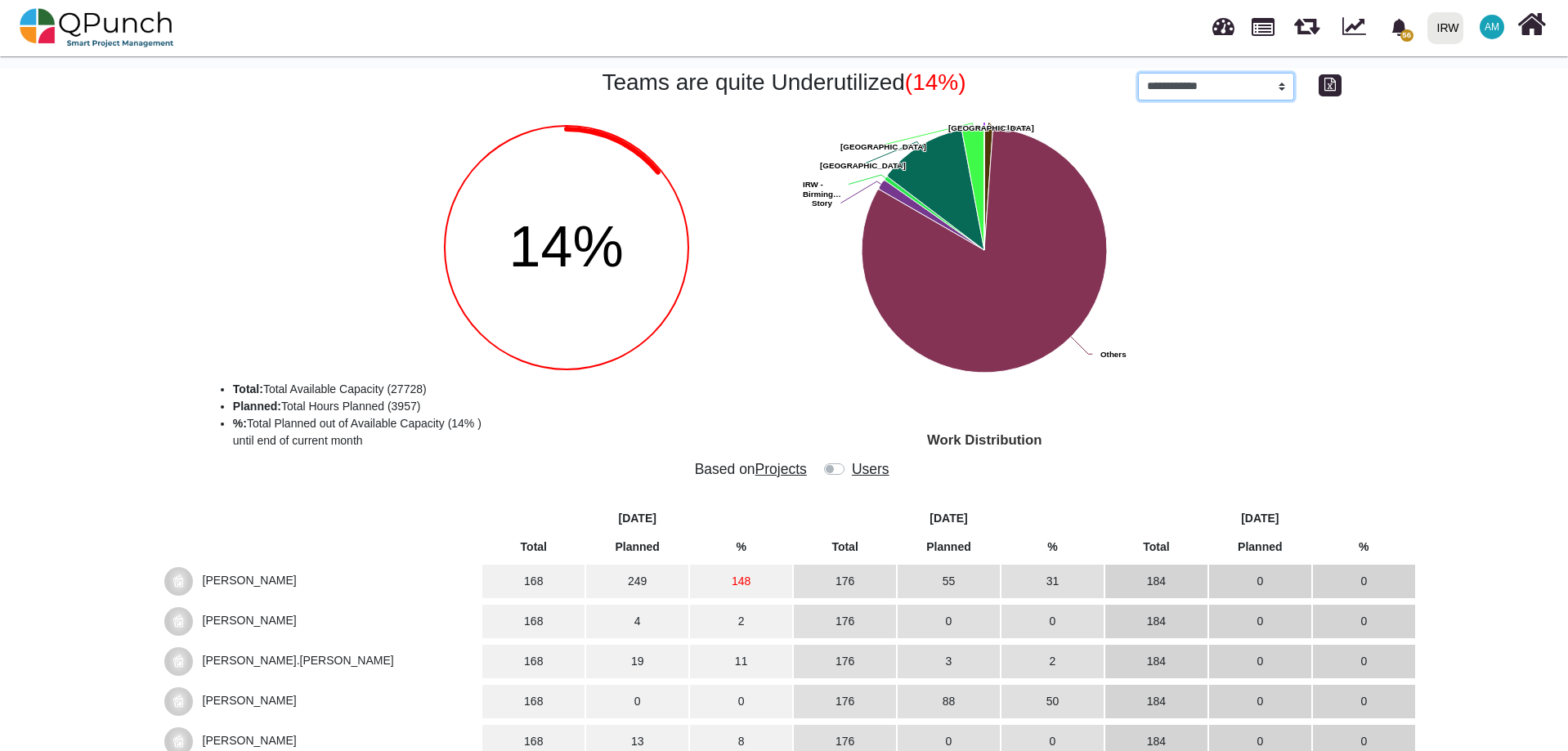
click at [1219, 79] on select "**********" at bounding box center [1216, 87] width 157 height 28
select select "*********"
click at [1138, 73] on select "**********" at bounding box center [1216, 87] width 157 height 28
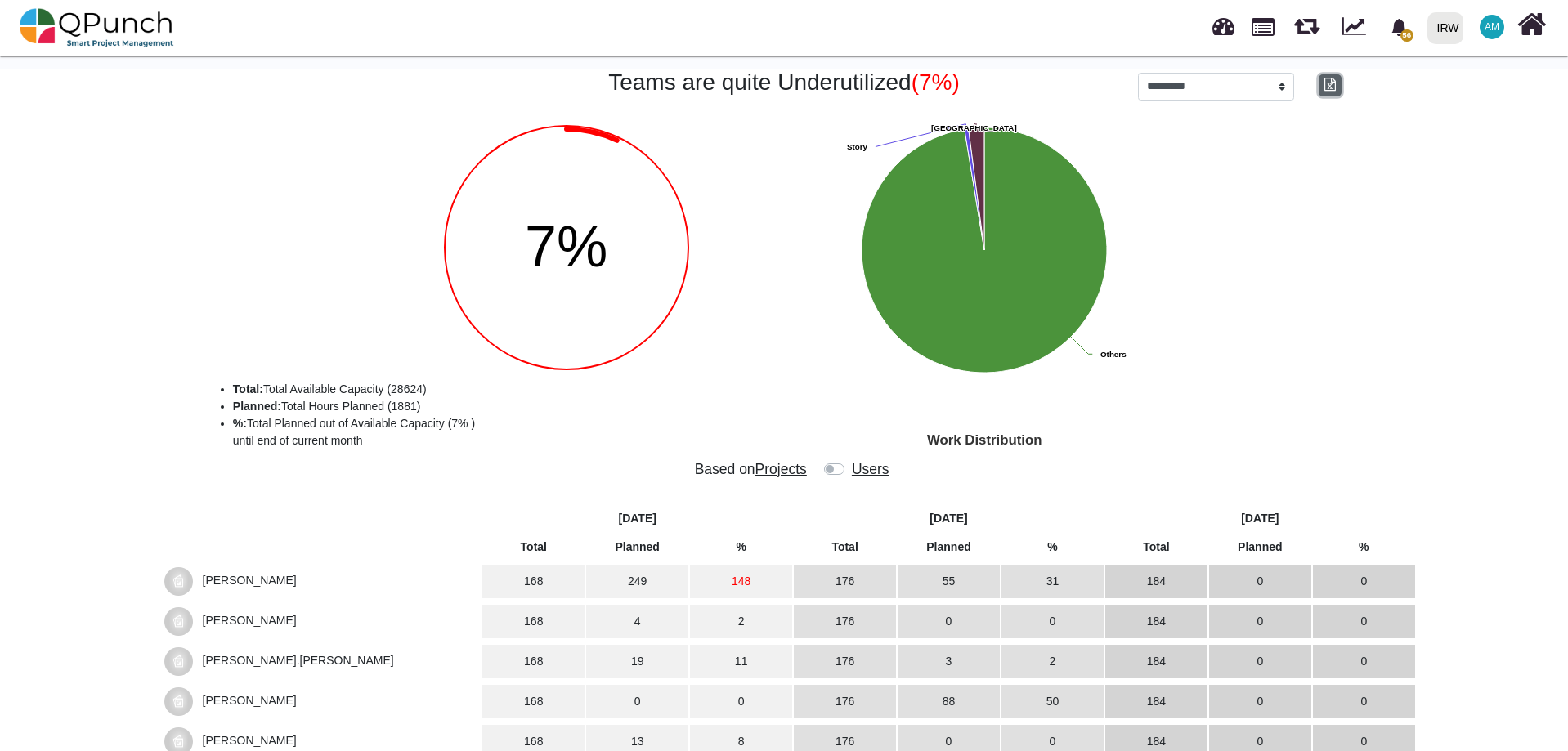
click at [1334, 91] on icon "button" at bounding box center [1330, 84] width 12 height 13
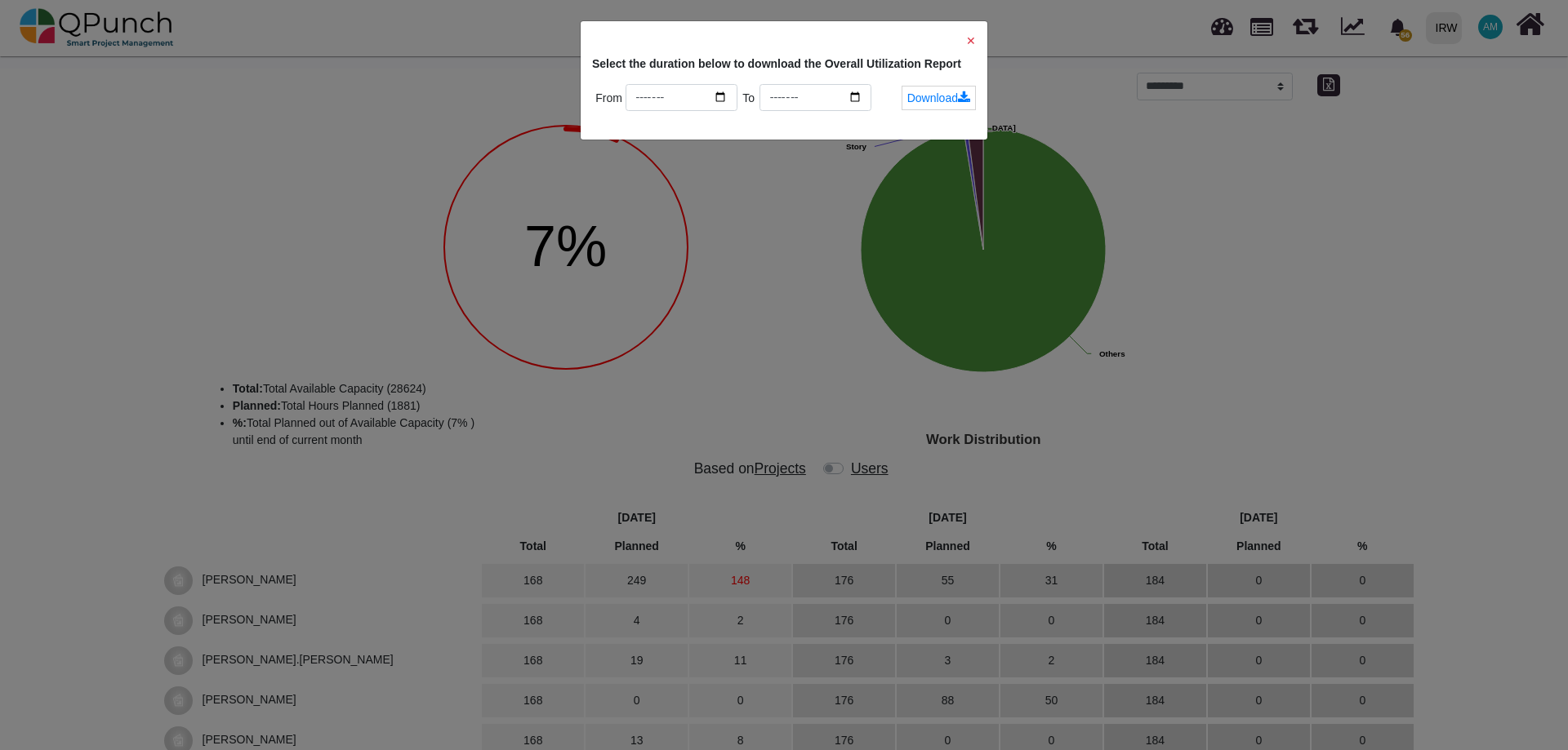
click at [975, 42] on div "✕ Select the duration below to download the Overall Utilization Report From ***…" at bounding box center [784, 81] width 407 height 119
click at [968, 40] on span "✕" at bounding box center [971, 41] width 10 height 13
